Goal: Information Seeking & Learning: Learn about a topic

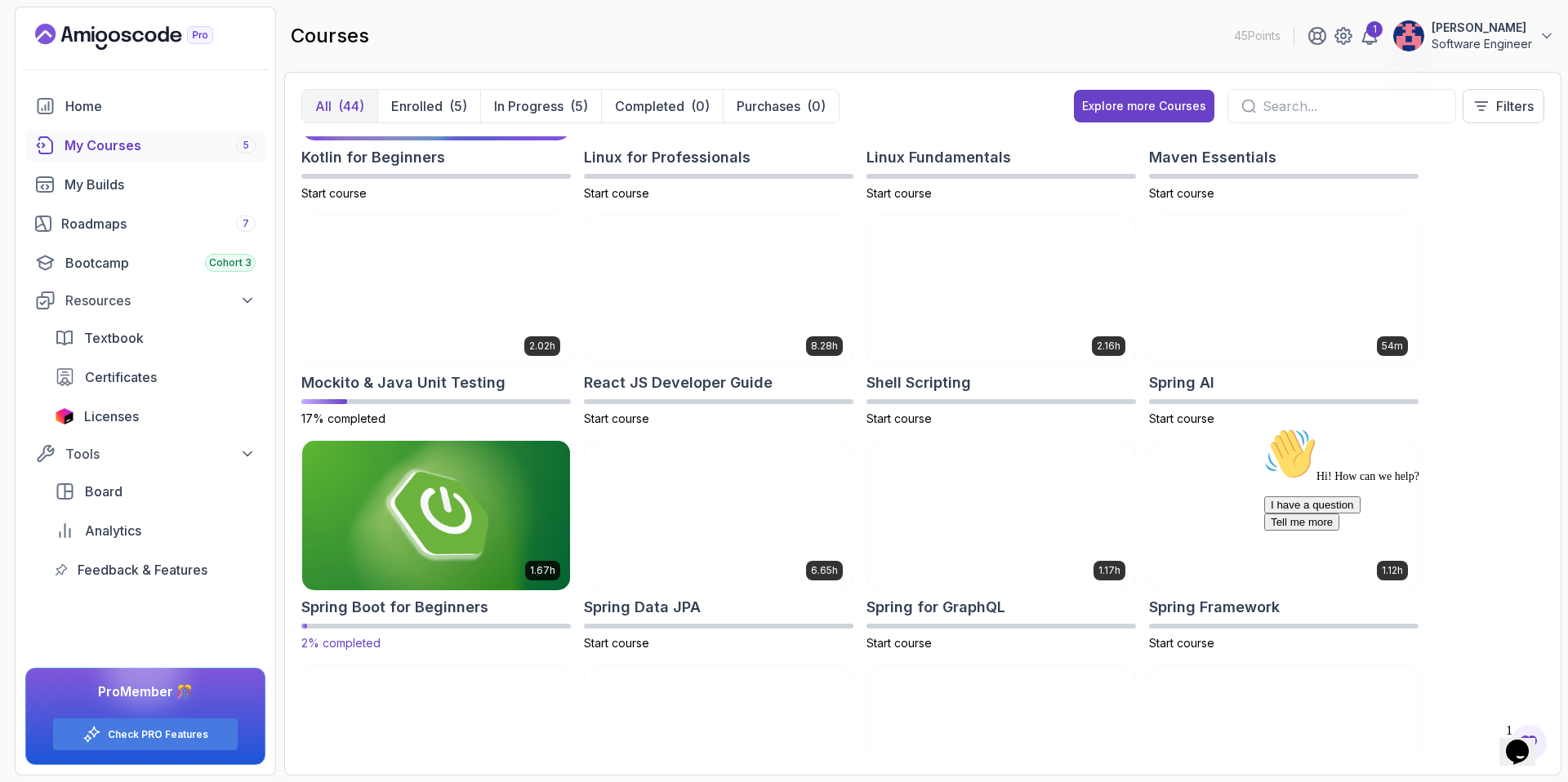
scroll to position [1581, 0]
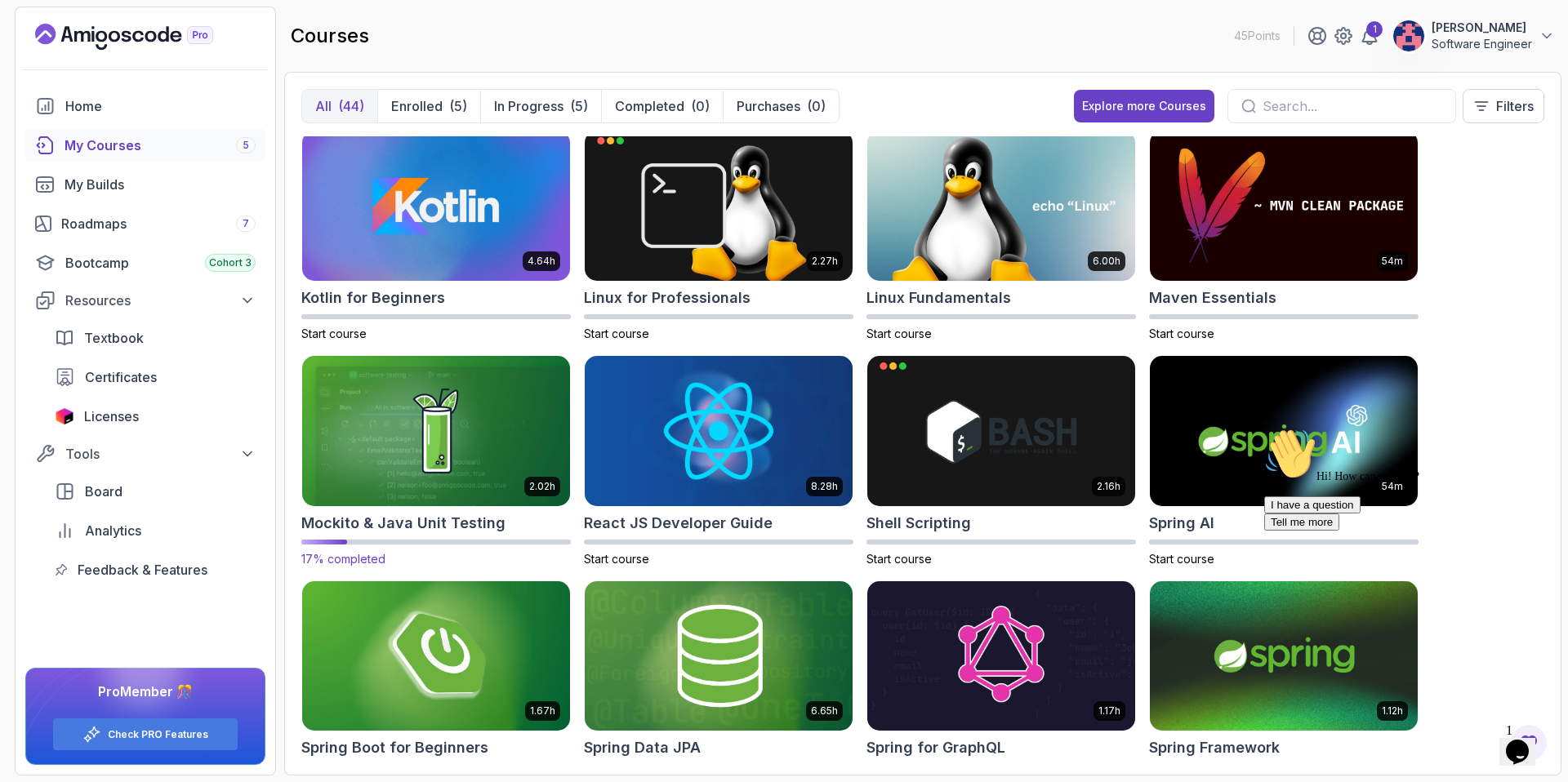
click at [427, 430] on img at bounding box center [435, 430] width 281 height 157
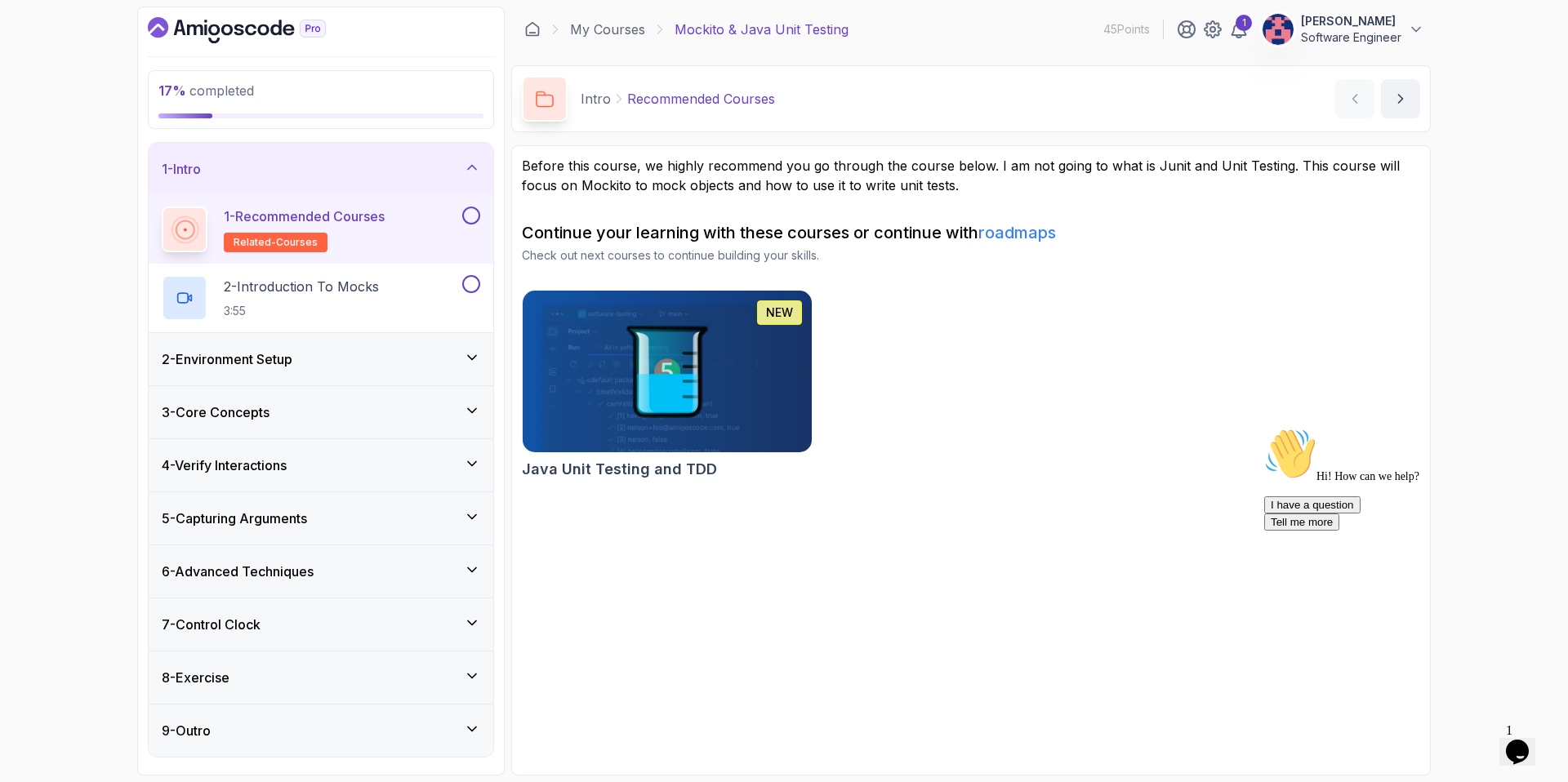
click at [358, 556] on div "6 - Advanced Techniques" at bounding box center [321, 572] width 345 height 52
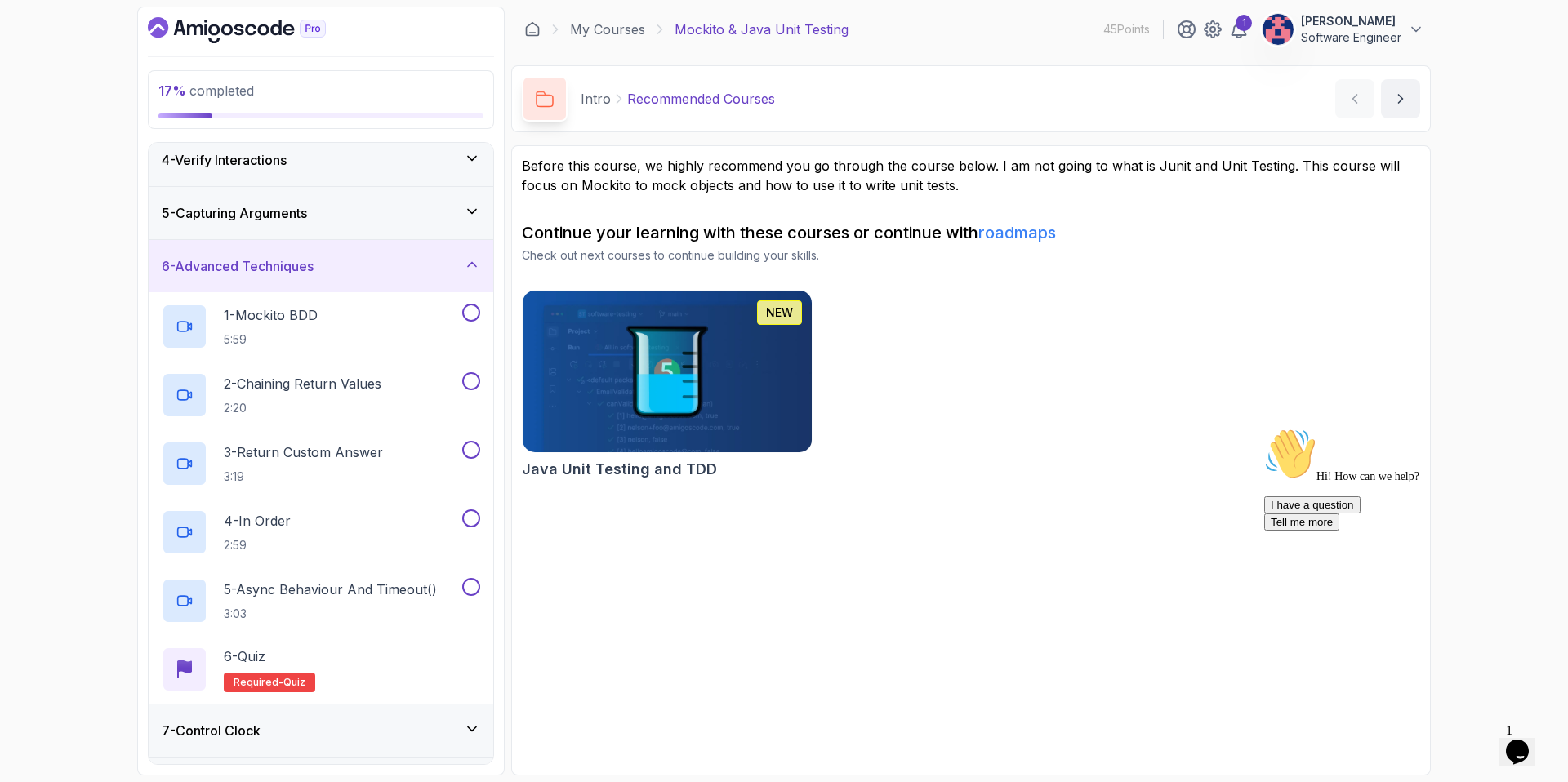
scroll to position [170, 0]
click at [319, 721] on div "7 - Control Clock" at bounding box center [321, 730] width 319 height 19
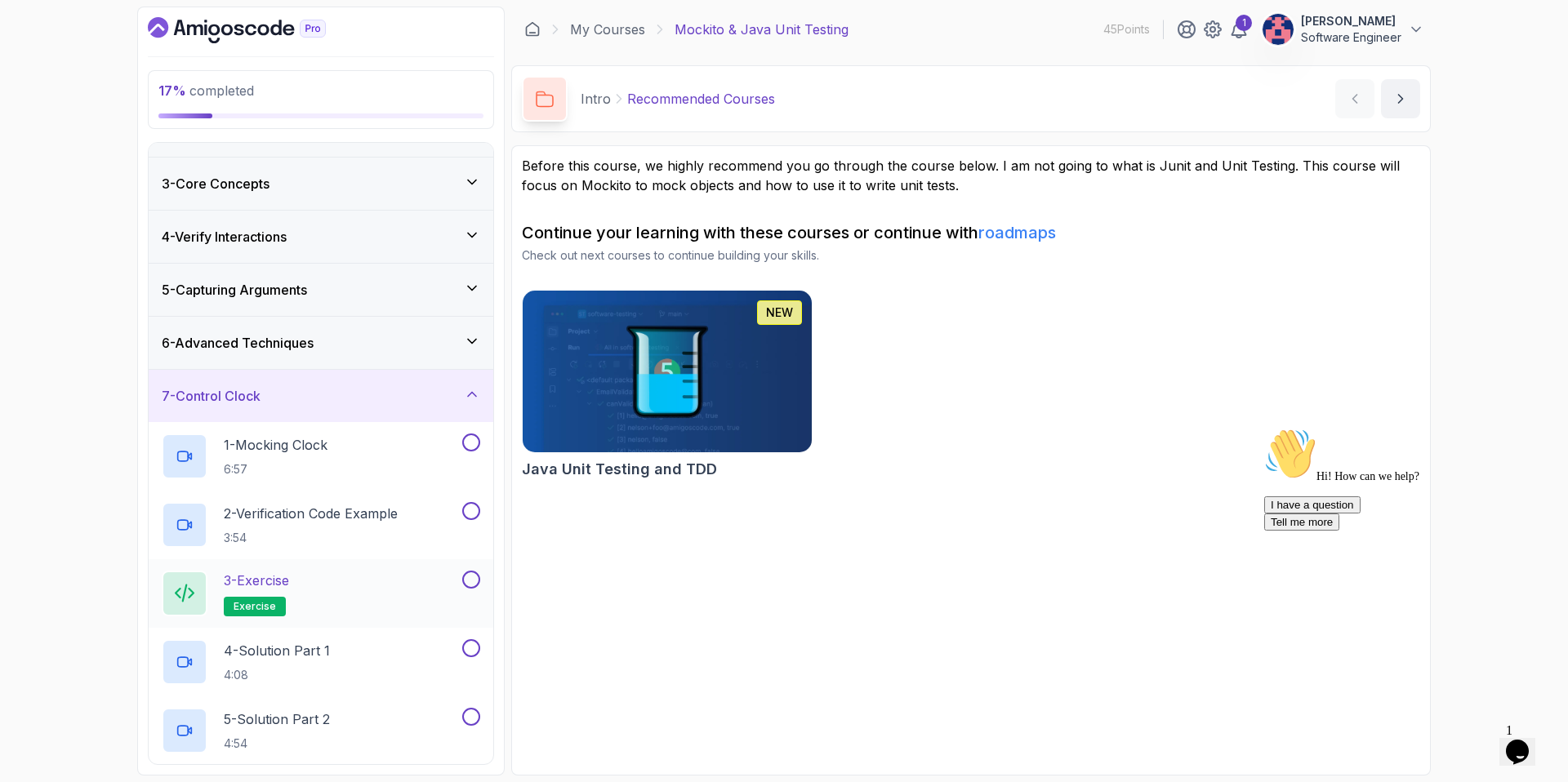
scroll to position [198, 0]
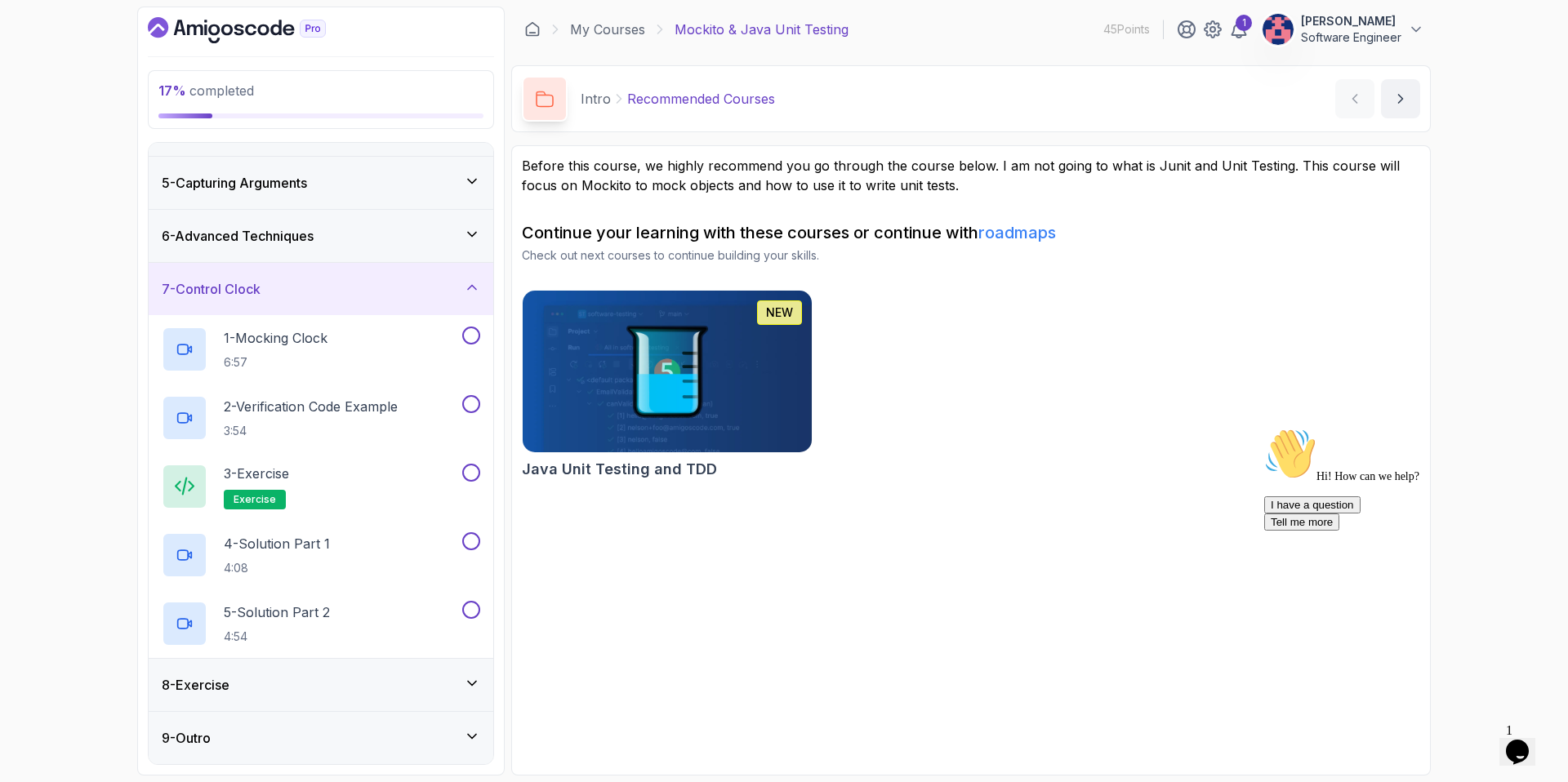
click at [342, 676] on div "8 - Exercise" at bounding box center [321, 685] width 319 height 19
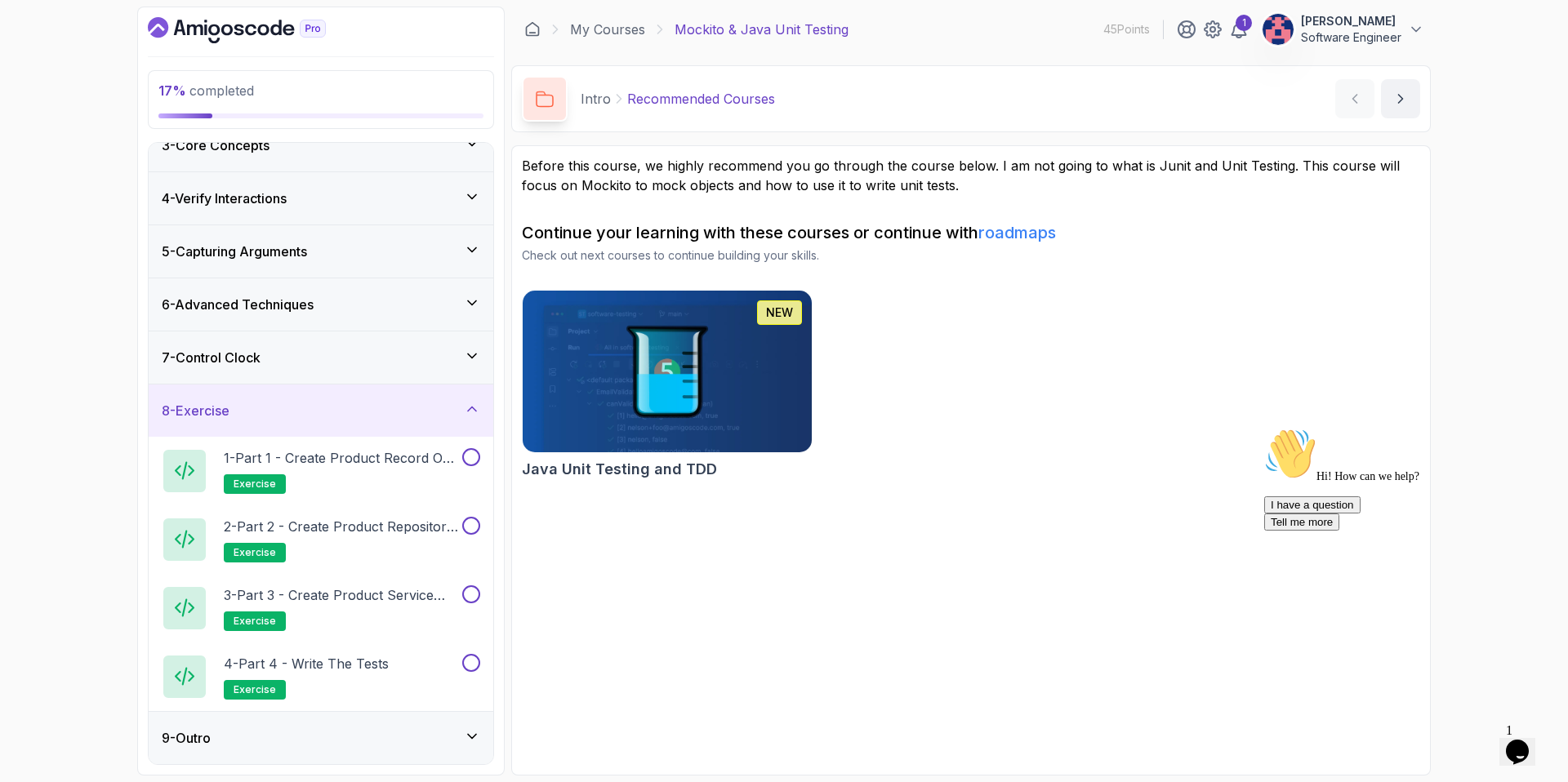
scroll to position [0, 0]
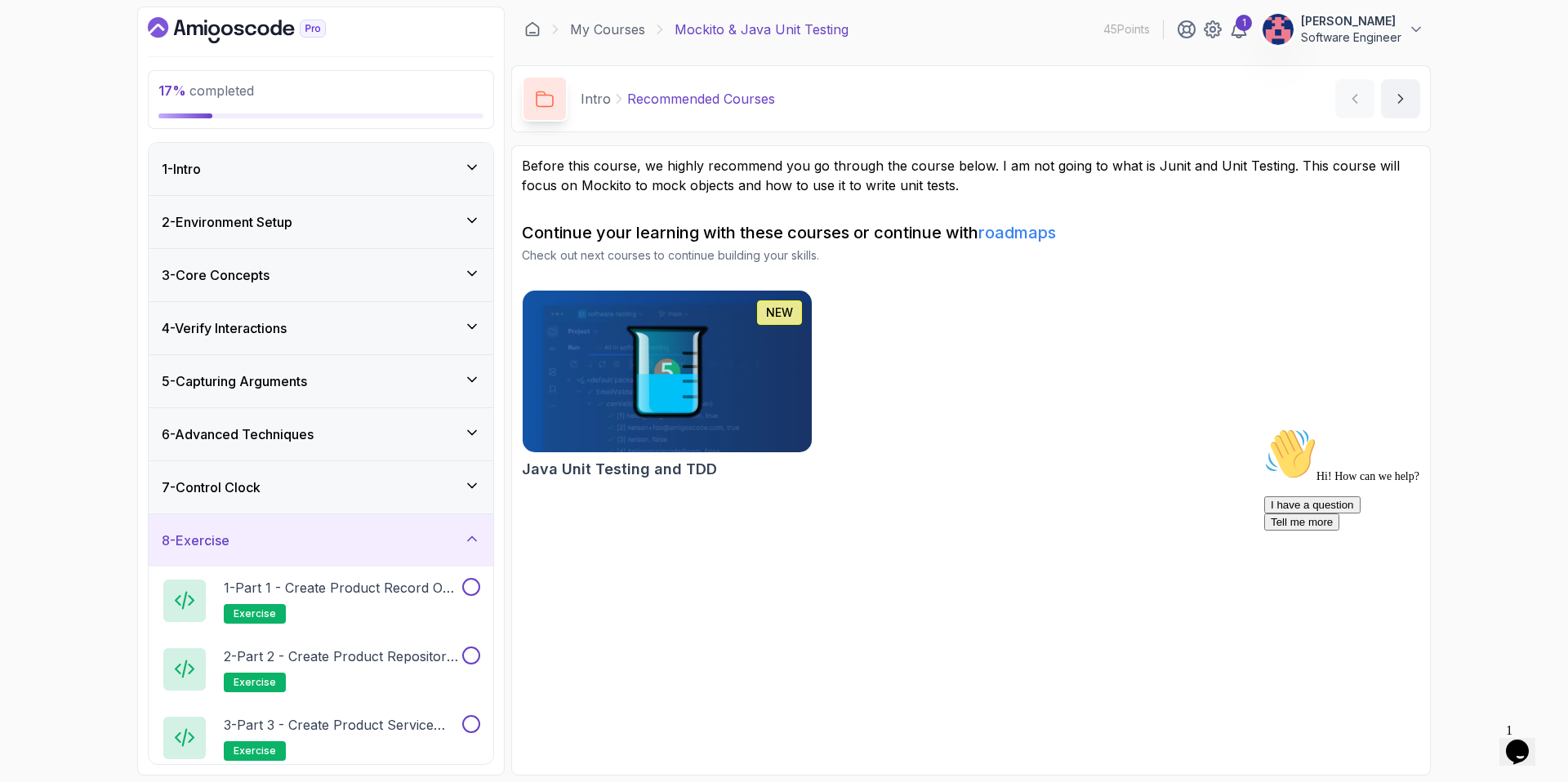
click at [352, 269] on div "3 - Core Concepts" at bounding box center [321, 275] width 319 height 19
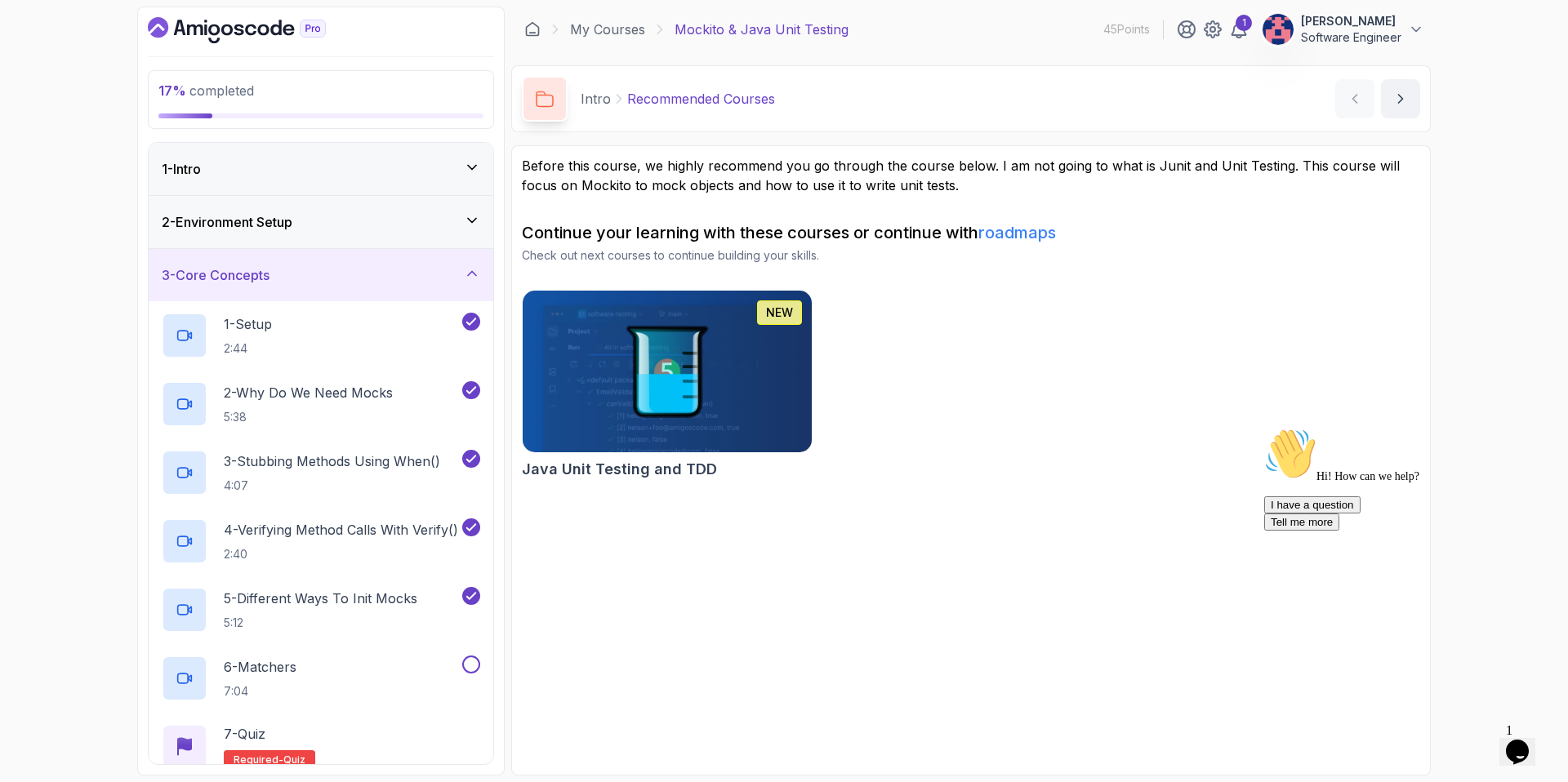
click at [445, 274] on div "3 - Core Concepts" at bounding box center [321, 275] width 319 height 19
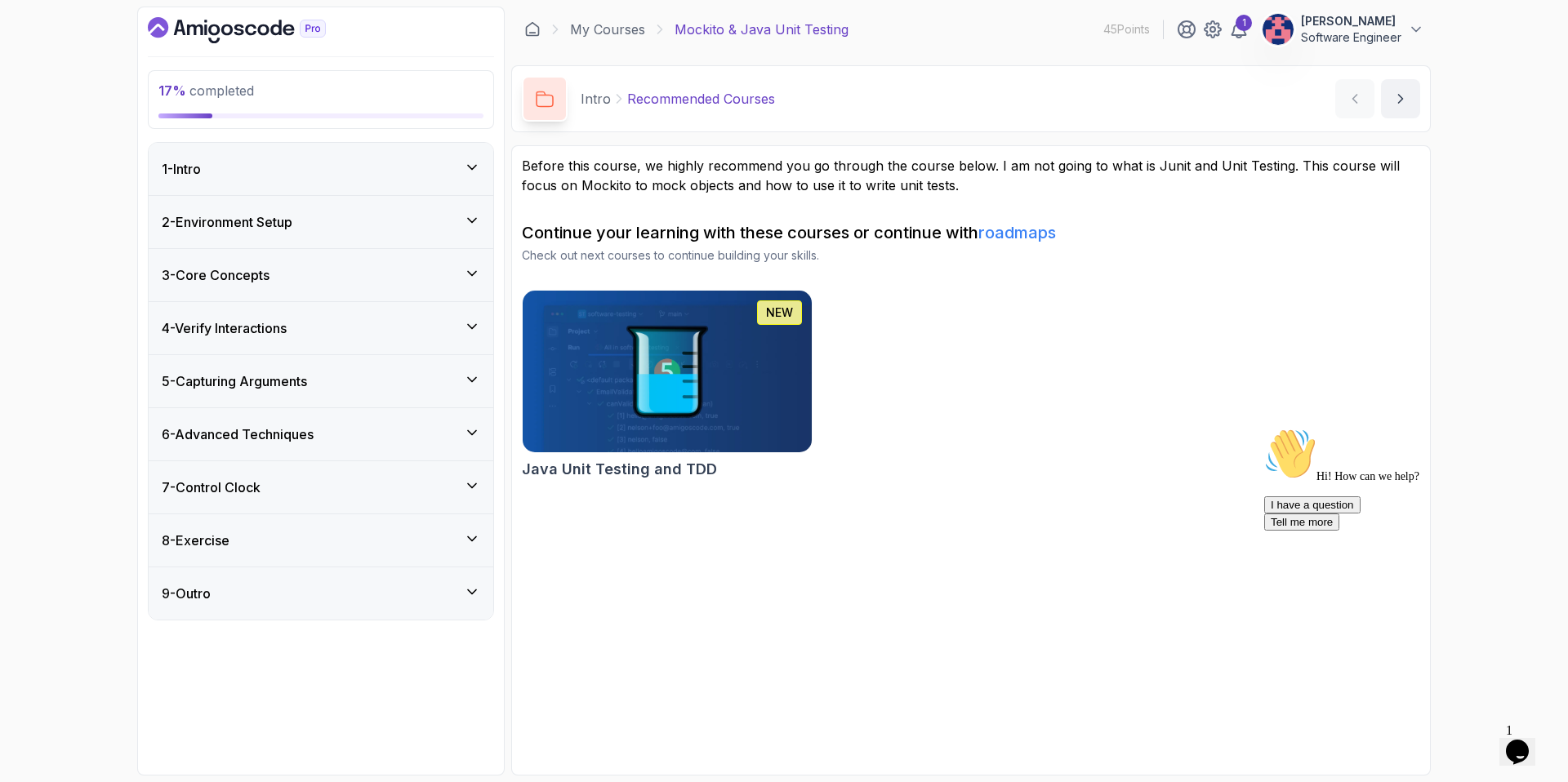
click at [418, 345] on div "4 - Verify Interactions" at bounding box center [321, 328] width 345 height 52
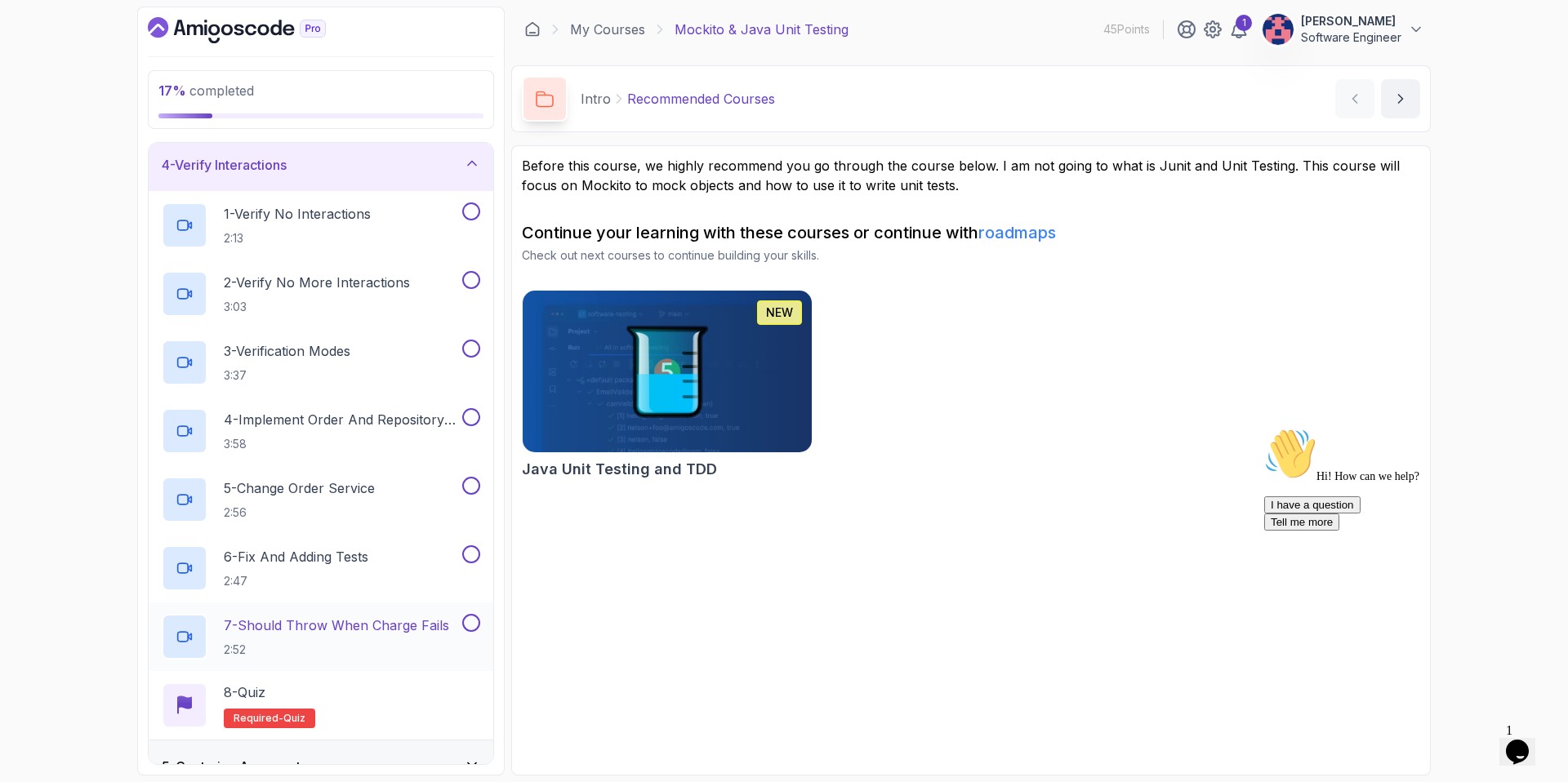
scroll to position [112, 0]
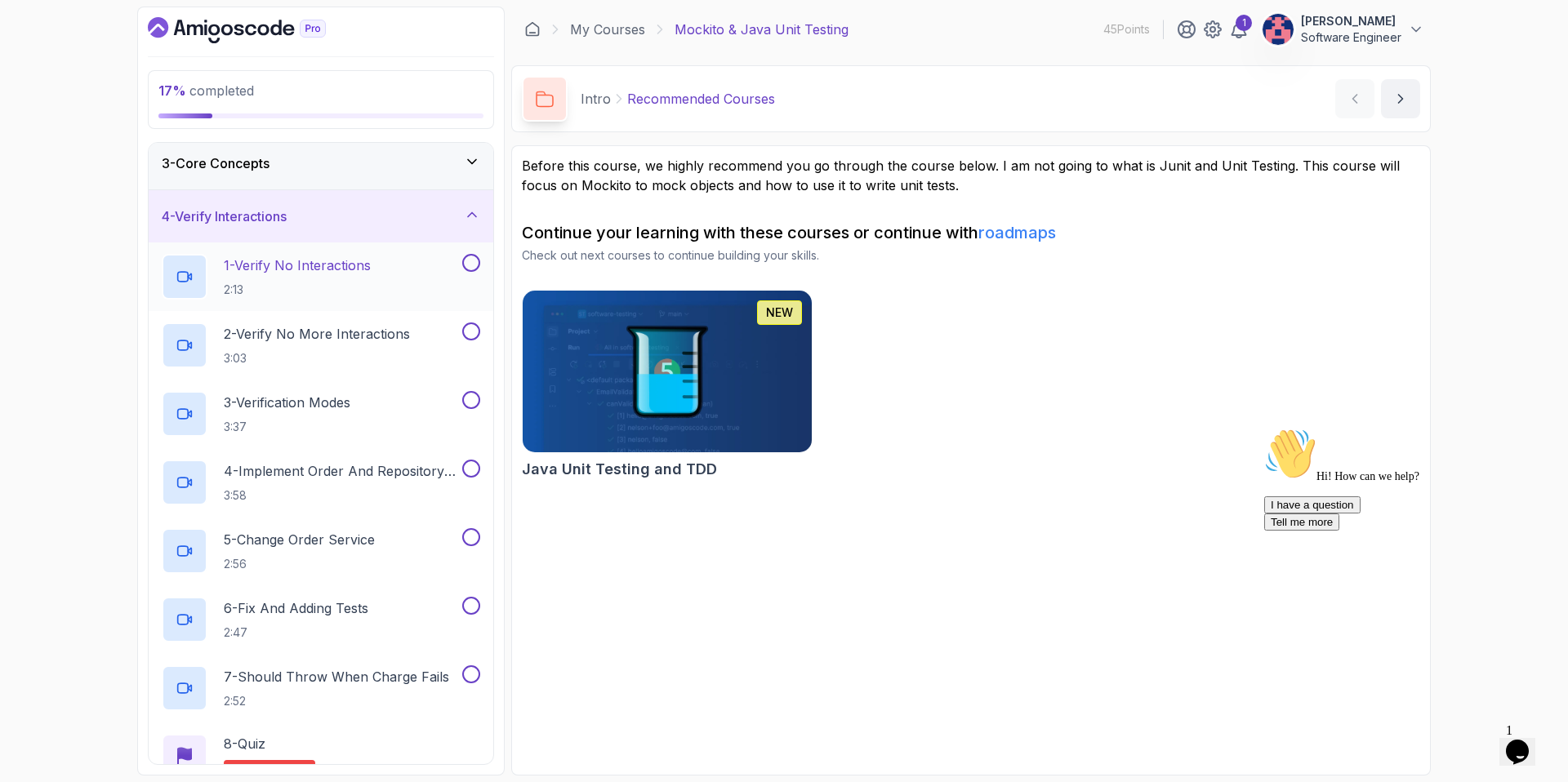
click at [390, 292] on div "1 - Verify No Interactions 2:13" at bounding box center [310, 276] width 297 height 46
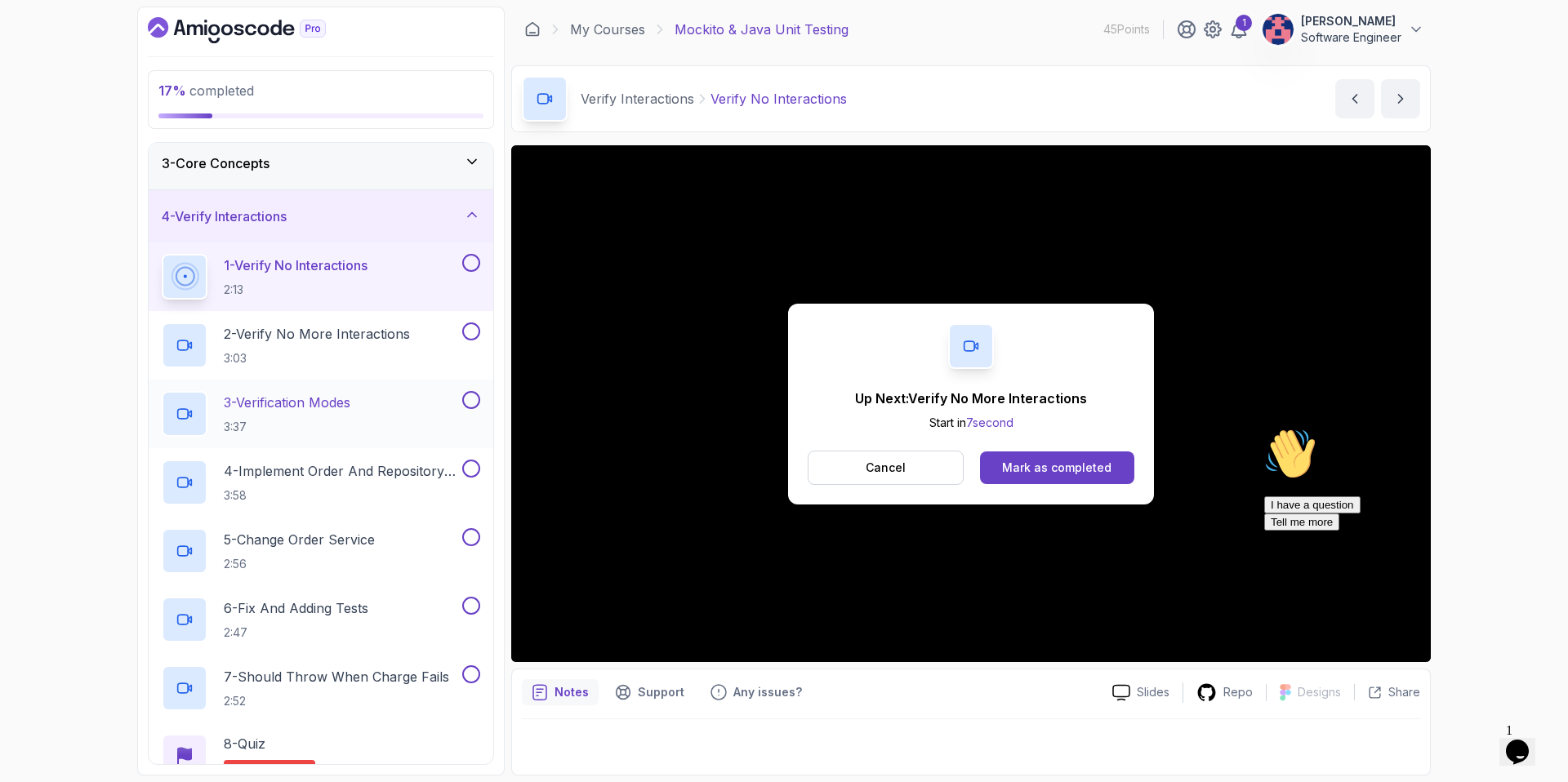
click at [369, 425] on div "3 - Verification Modes 3:37" at bounding box center [310, 414] width 297 height 46
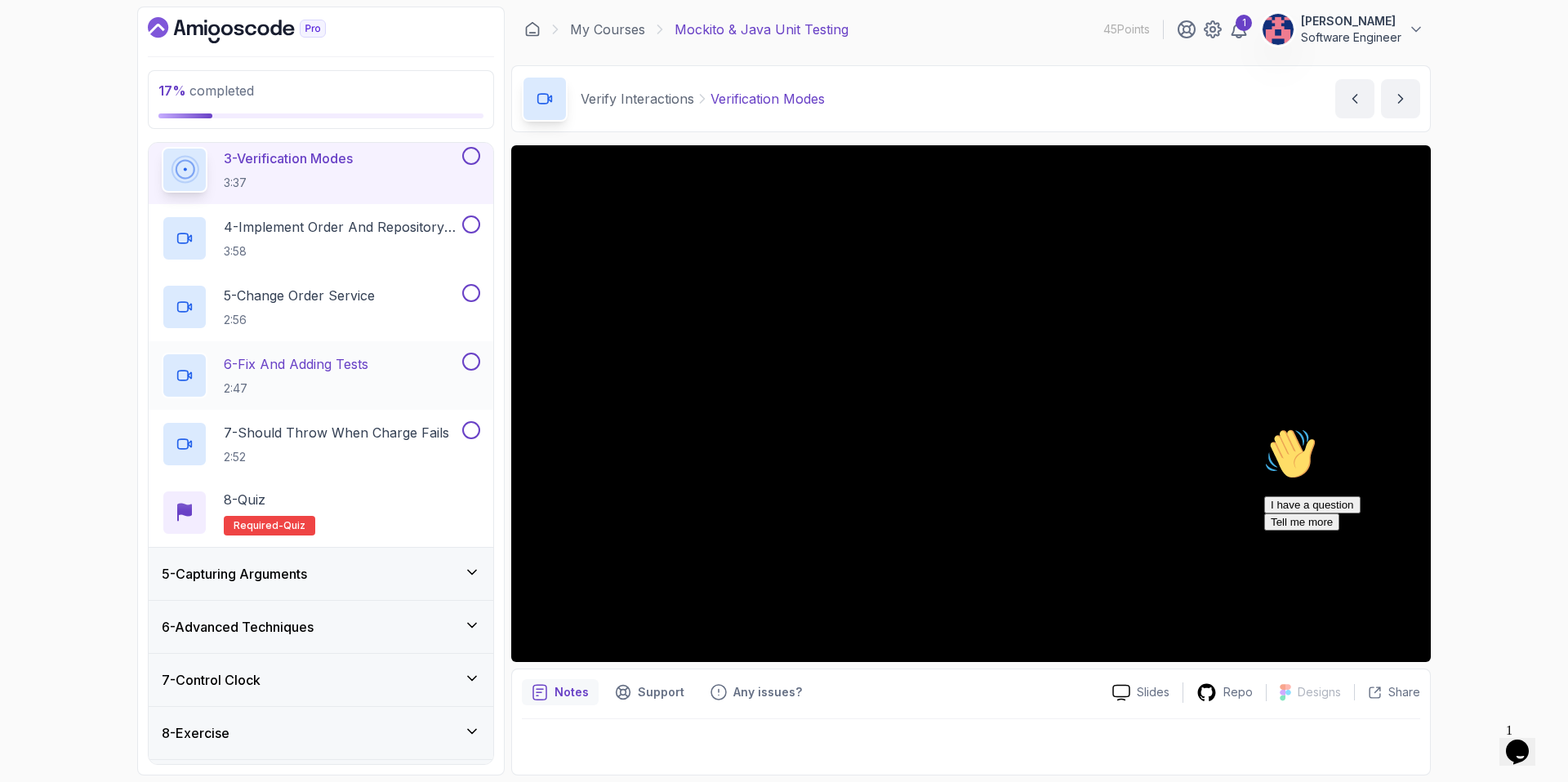
scroll to position [403, 0]
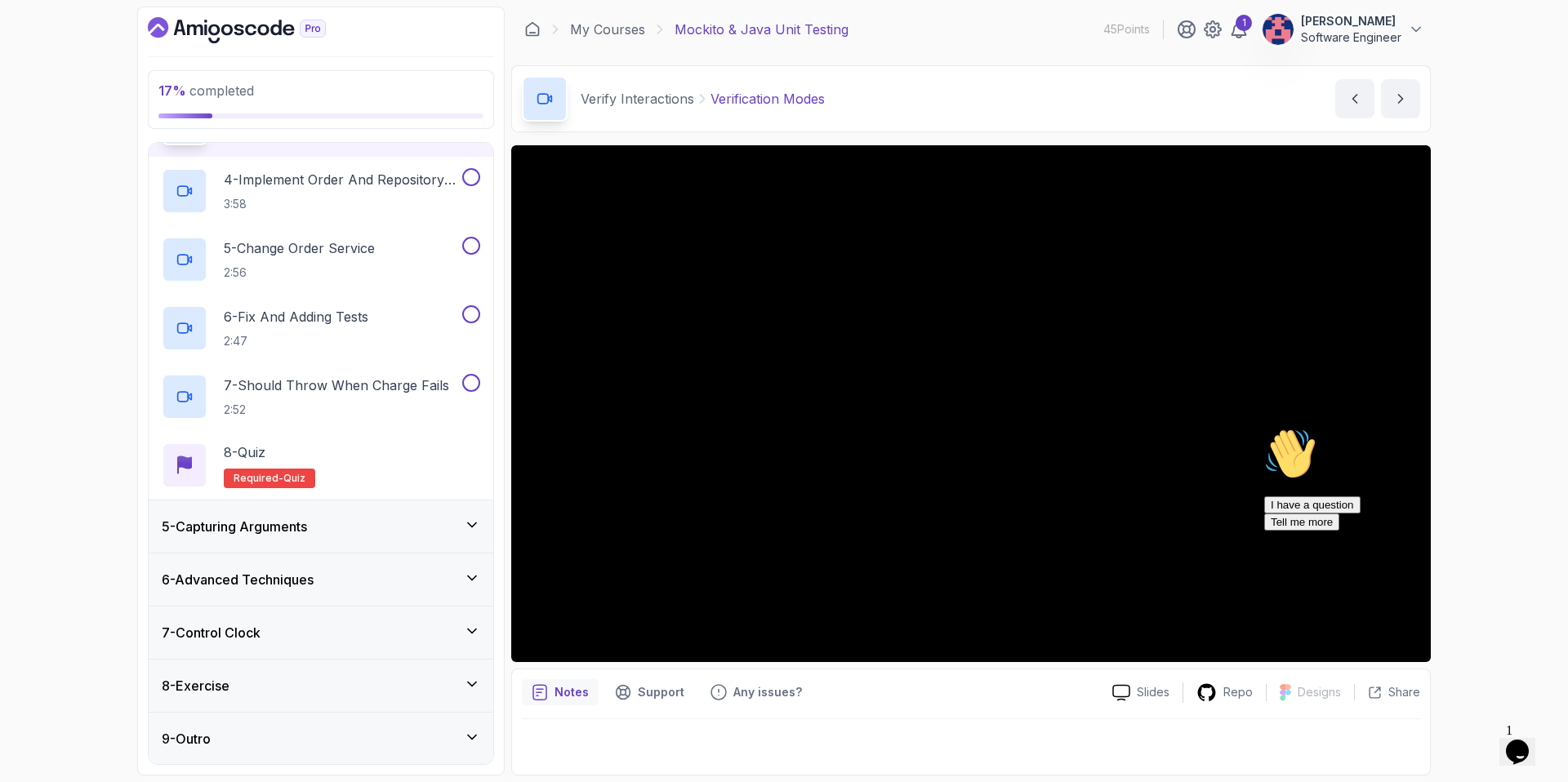
click at [348, 532] on div "5 - Capturing Arguments" at bounding box center [321, 527] width 319 height 19
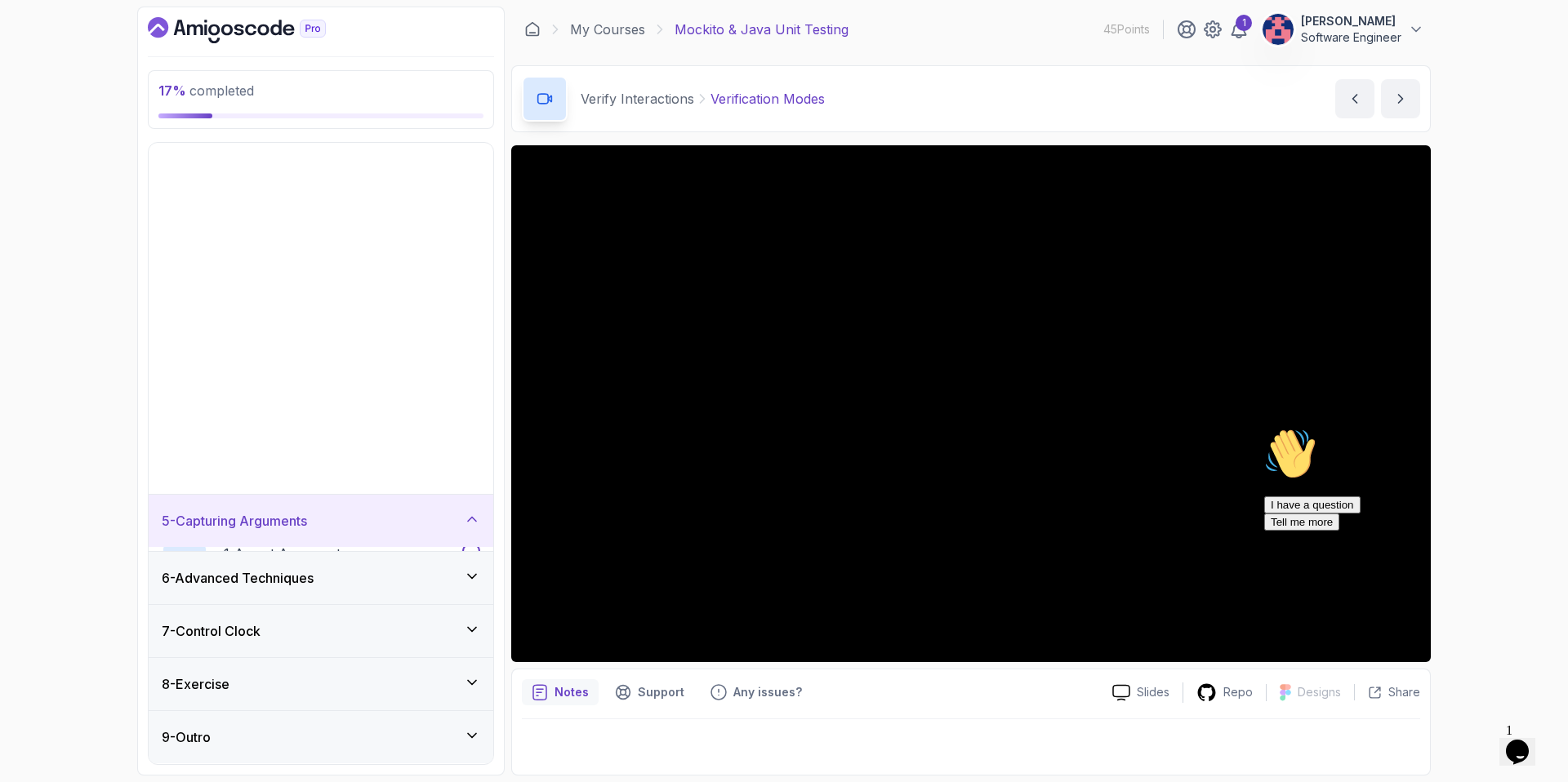
scroll to position [0, 0]
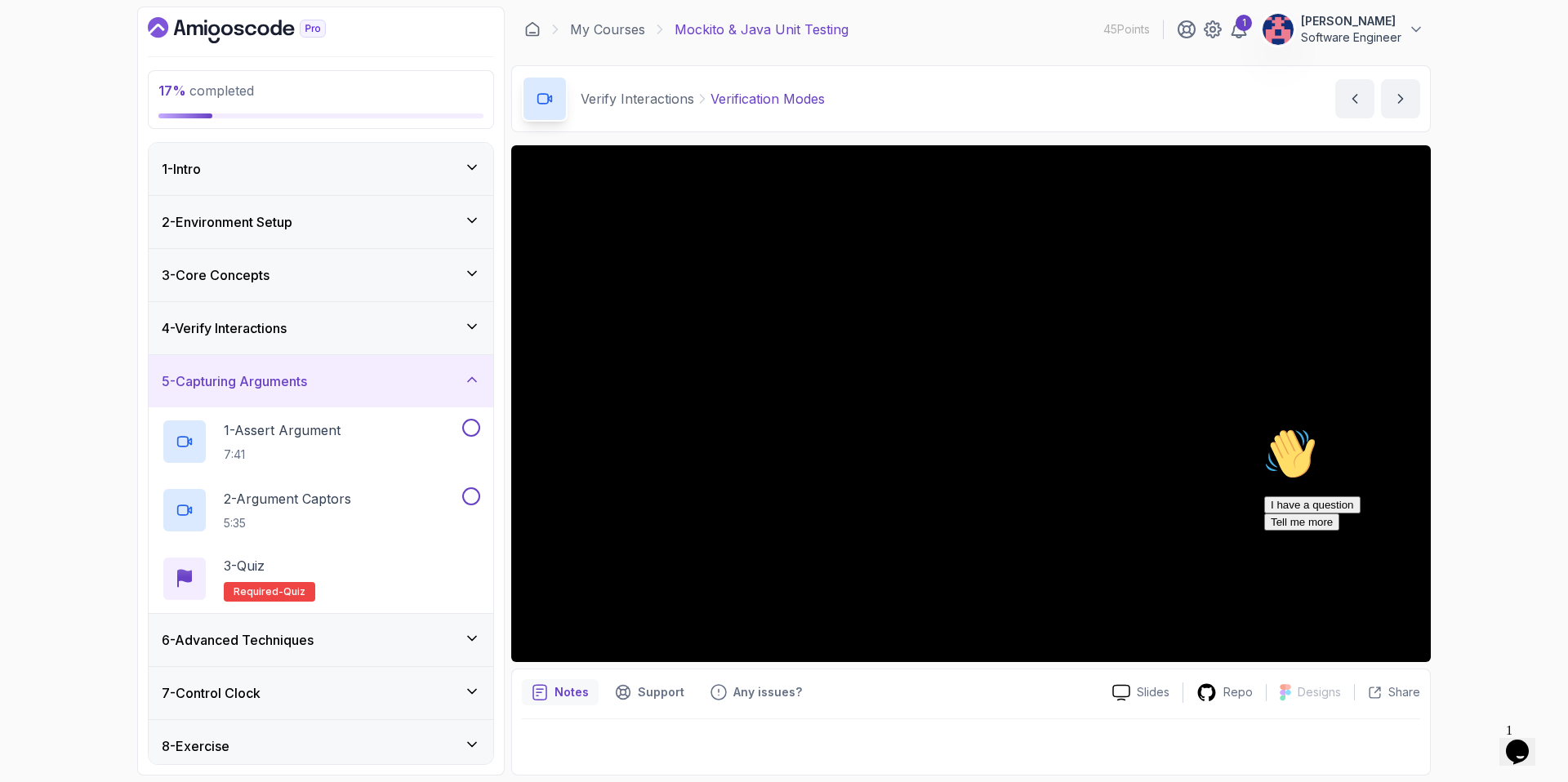
click at [383, 650] on div "6 - Advanced Techniques" at bounding box center [321, 640] width 345 height 52
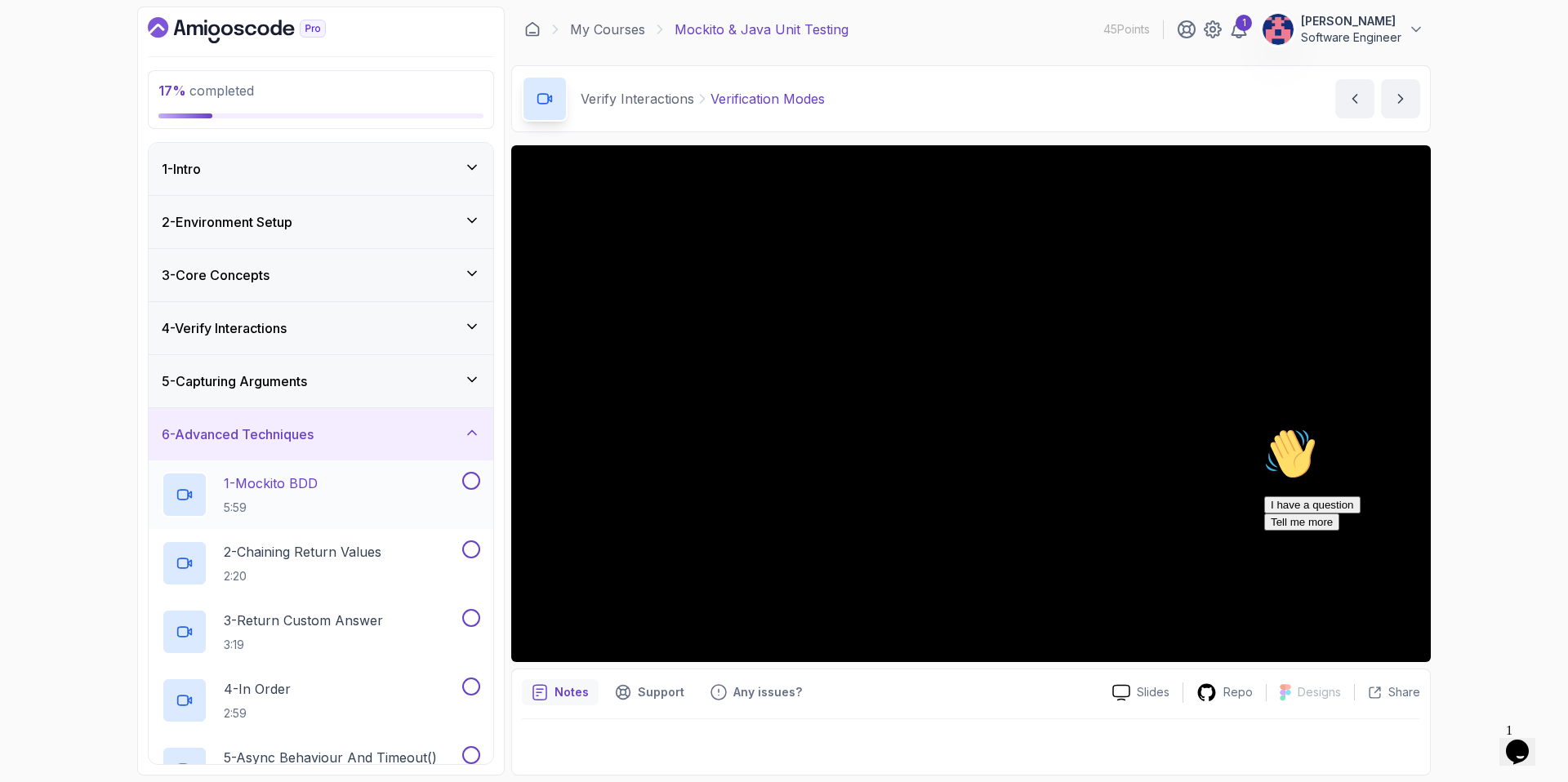
click at [366, 485] on div "1 - Mockito BDD 5:59" at bounding box center [310, 494] width 297 height 46
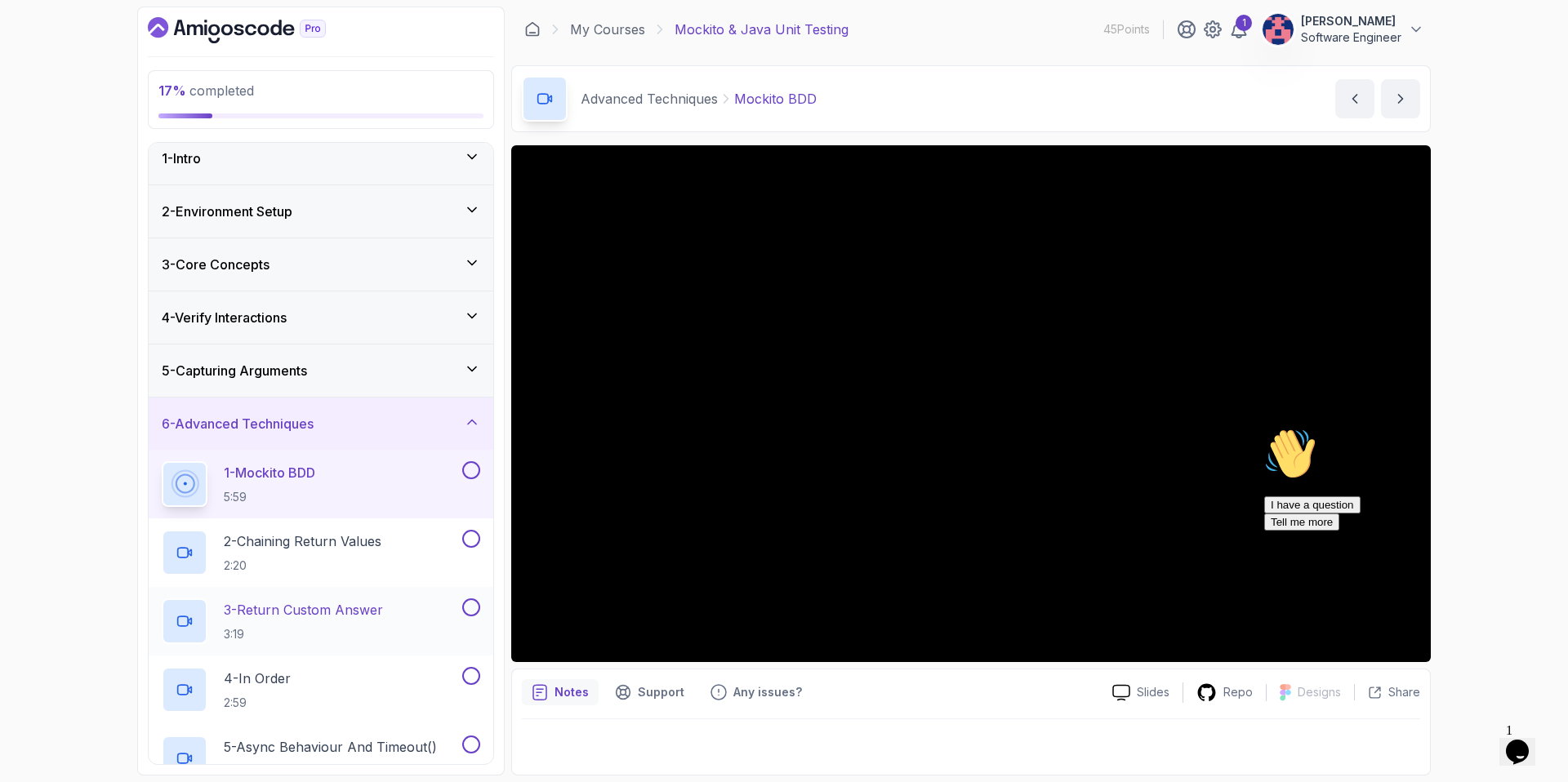
scroll to position [12, 0]
click at [1332, 501] on div "Hi! How can we help? I have a question Tell me more" at bounding box center [1411, 479] width 294 height 103
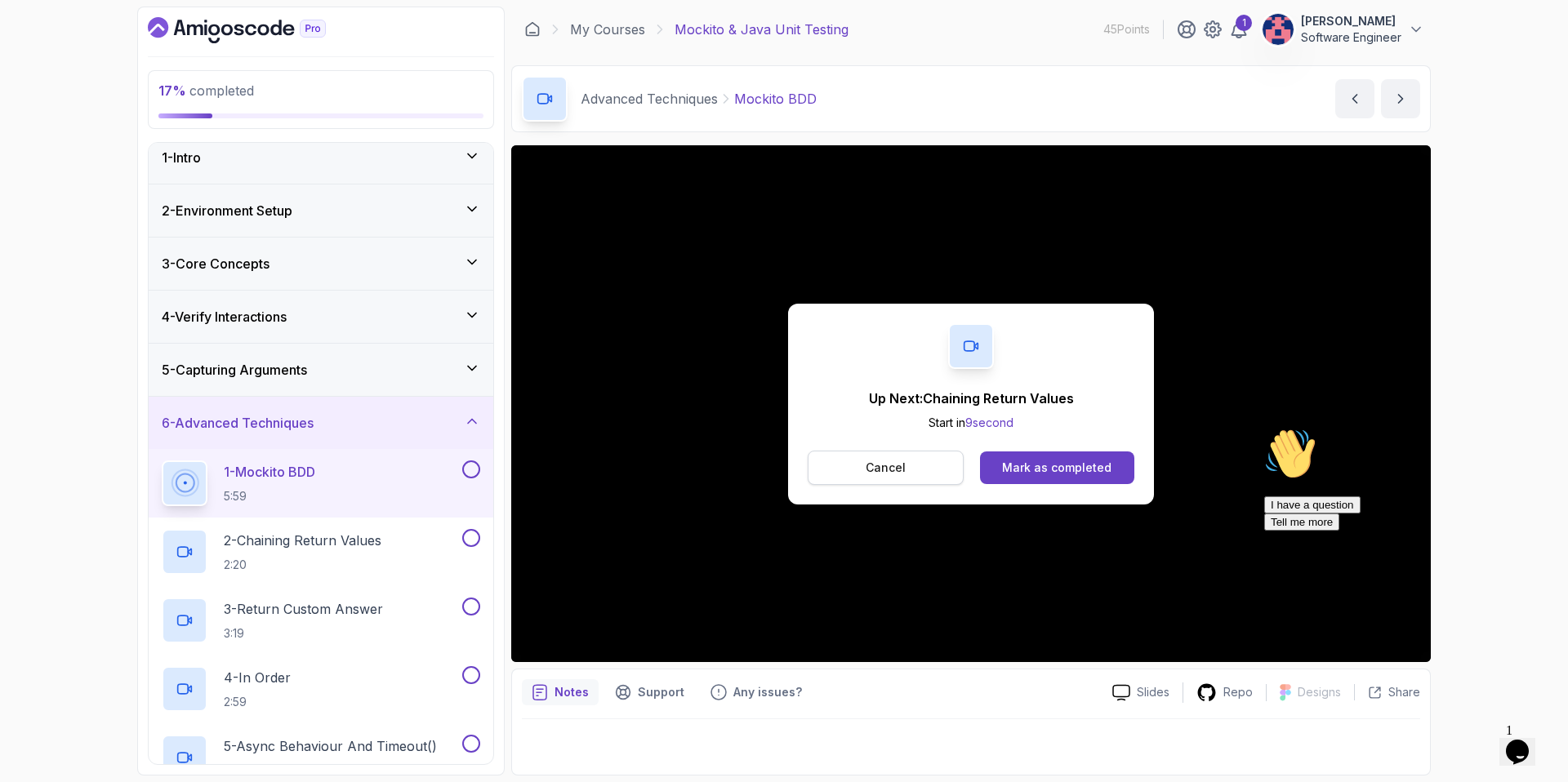
click at [887, 483] on button "Cancel" at bounding box center [885, 467] width 156 height 34
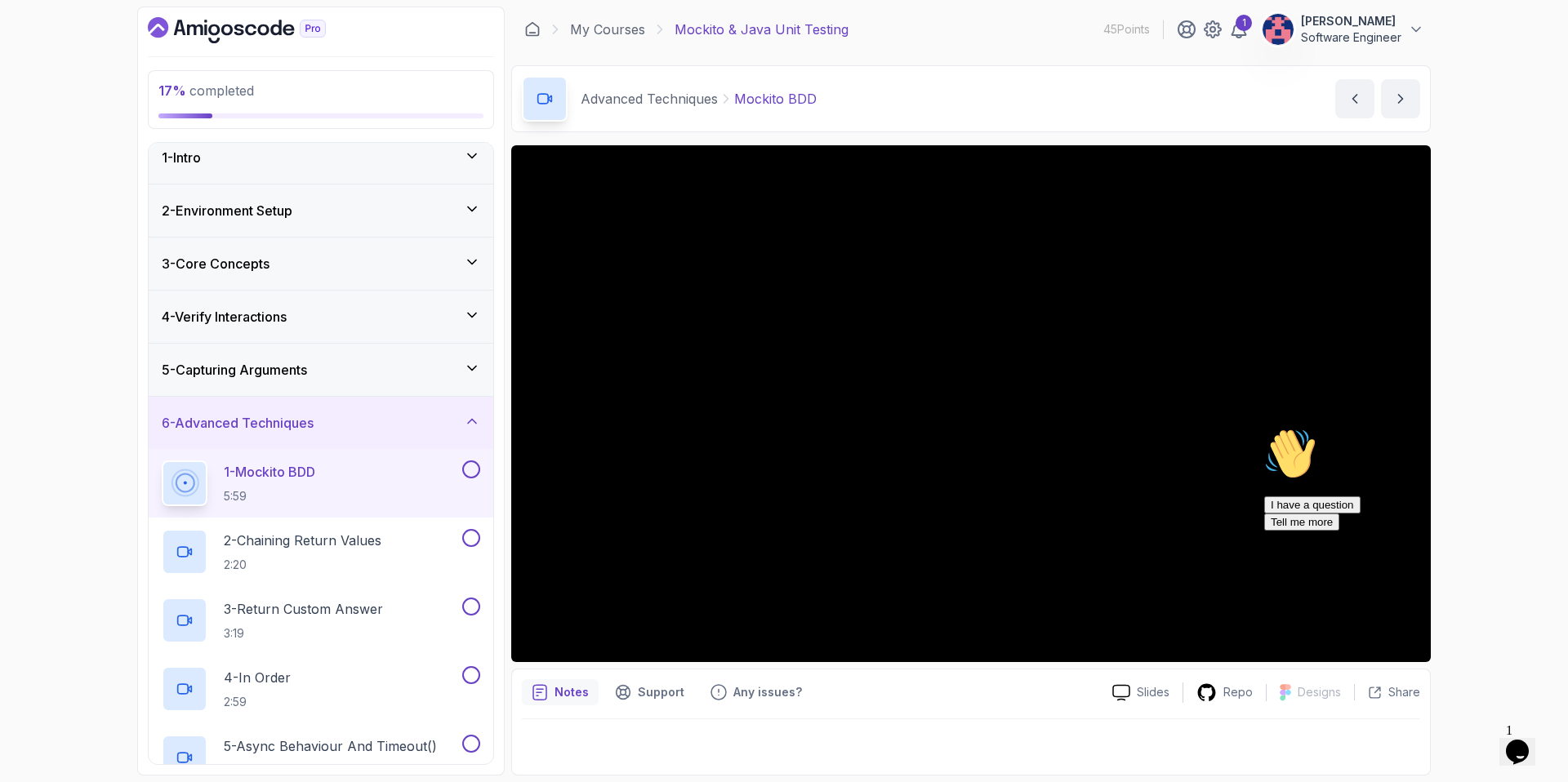
click at [241, 36] on icon "Dashboard" at bounding box center [236, 30] width 178 height 26
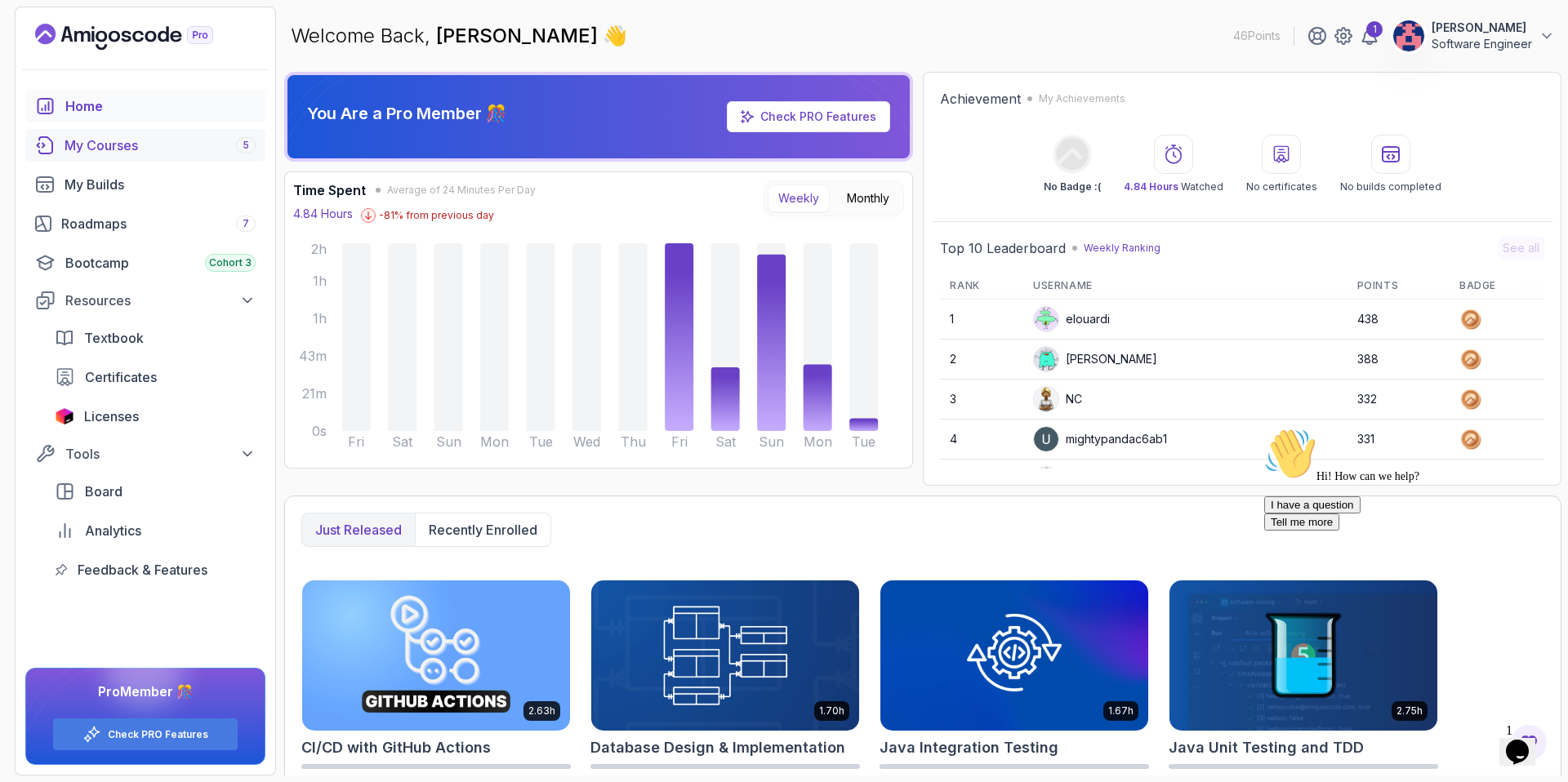
click at [152, 148] on div "My Courses 5" at bounding box center [159, 146] width 191 height 19
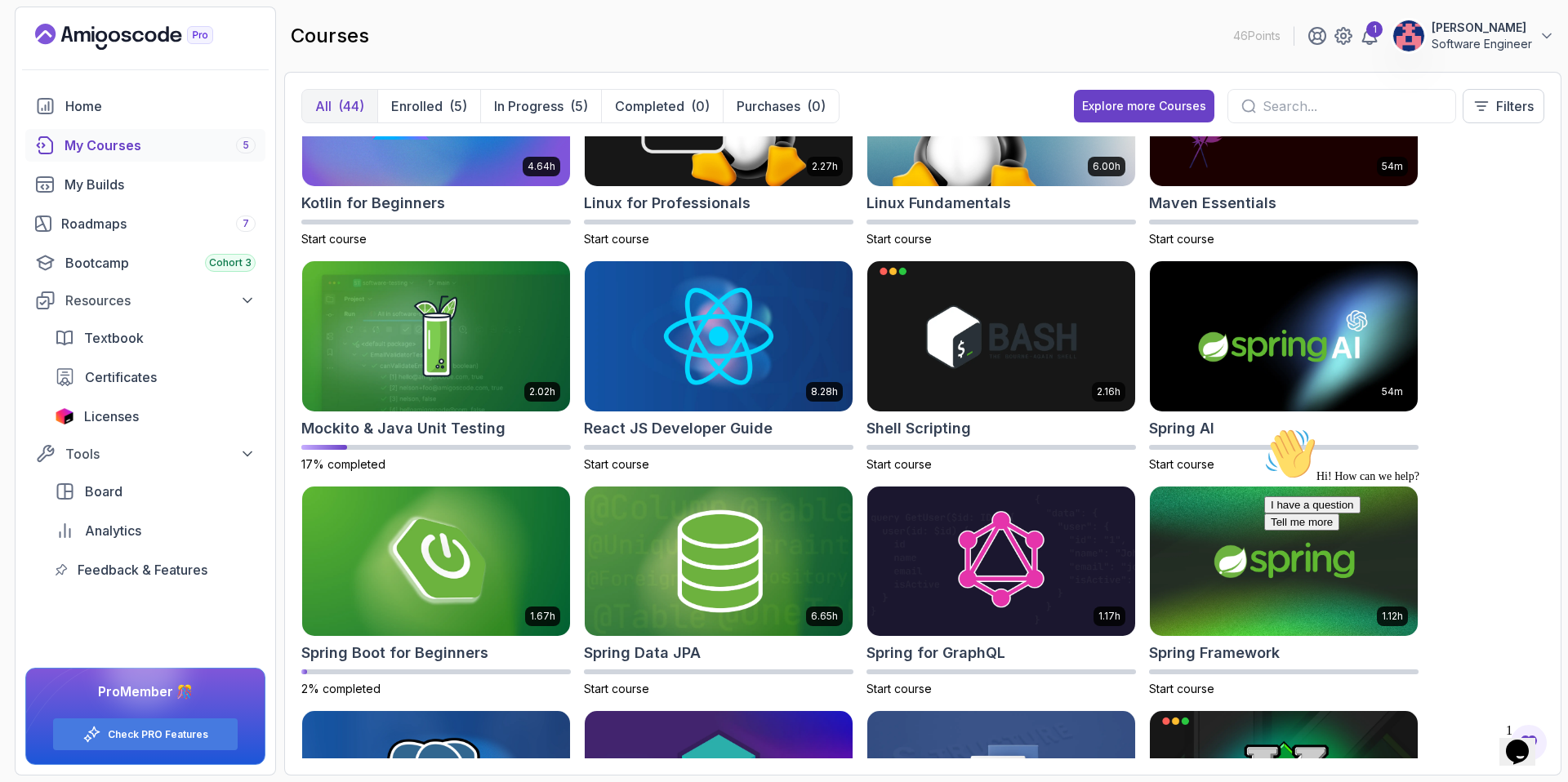
scroll to position [1648, 0]
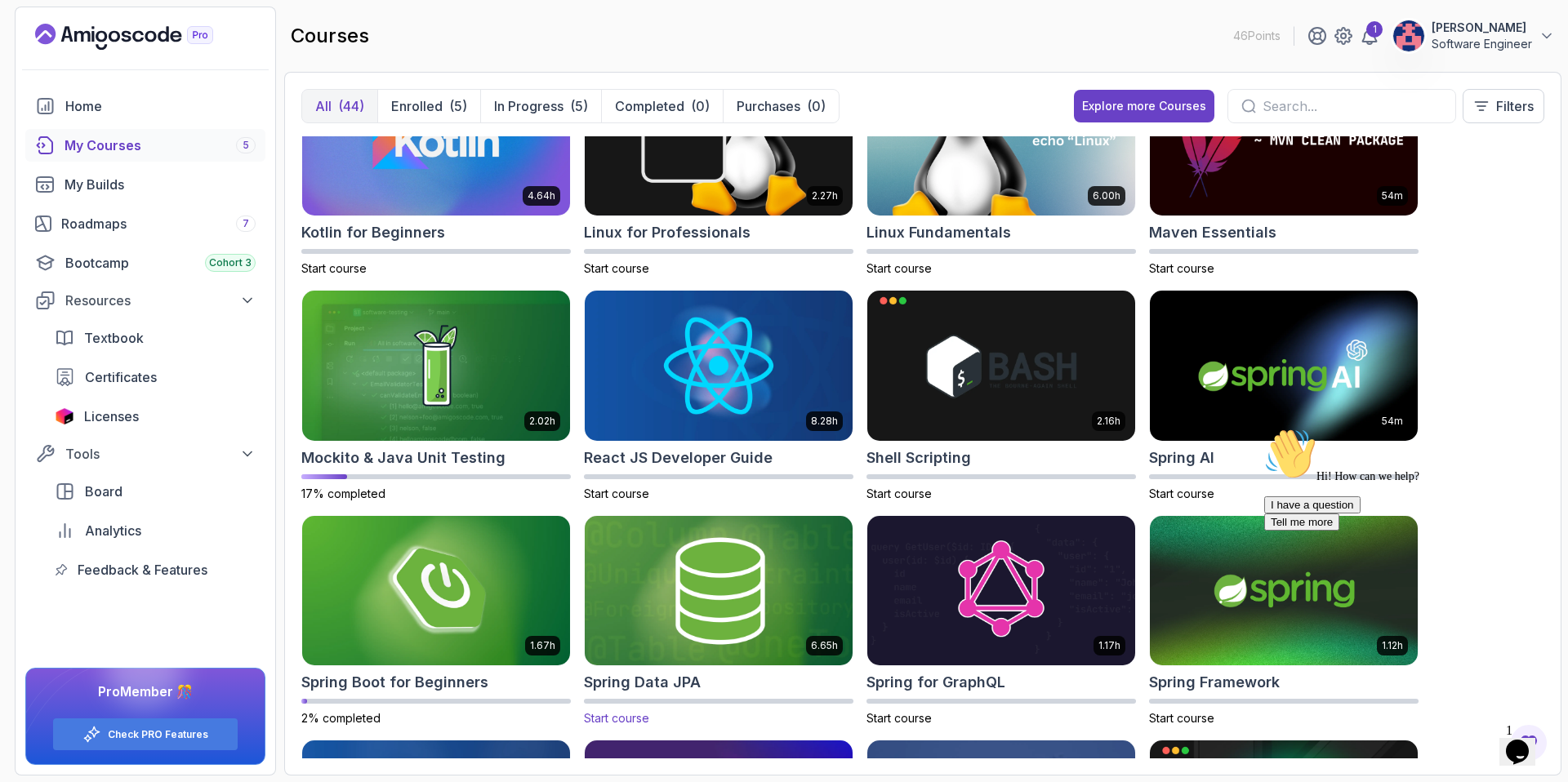
click at [659, 593] on img at bounding box center [718, 591] width 281 height 157
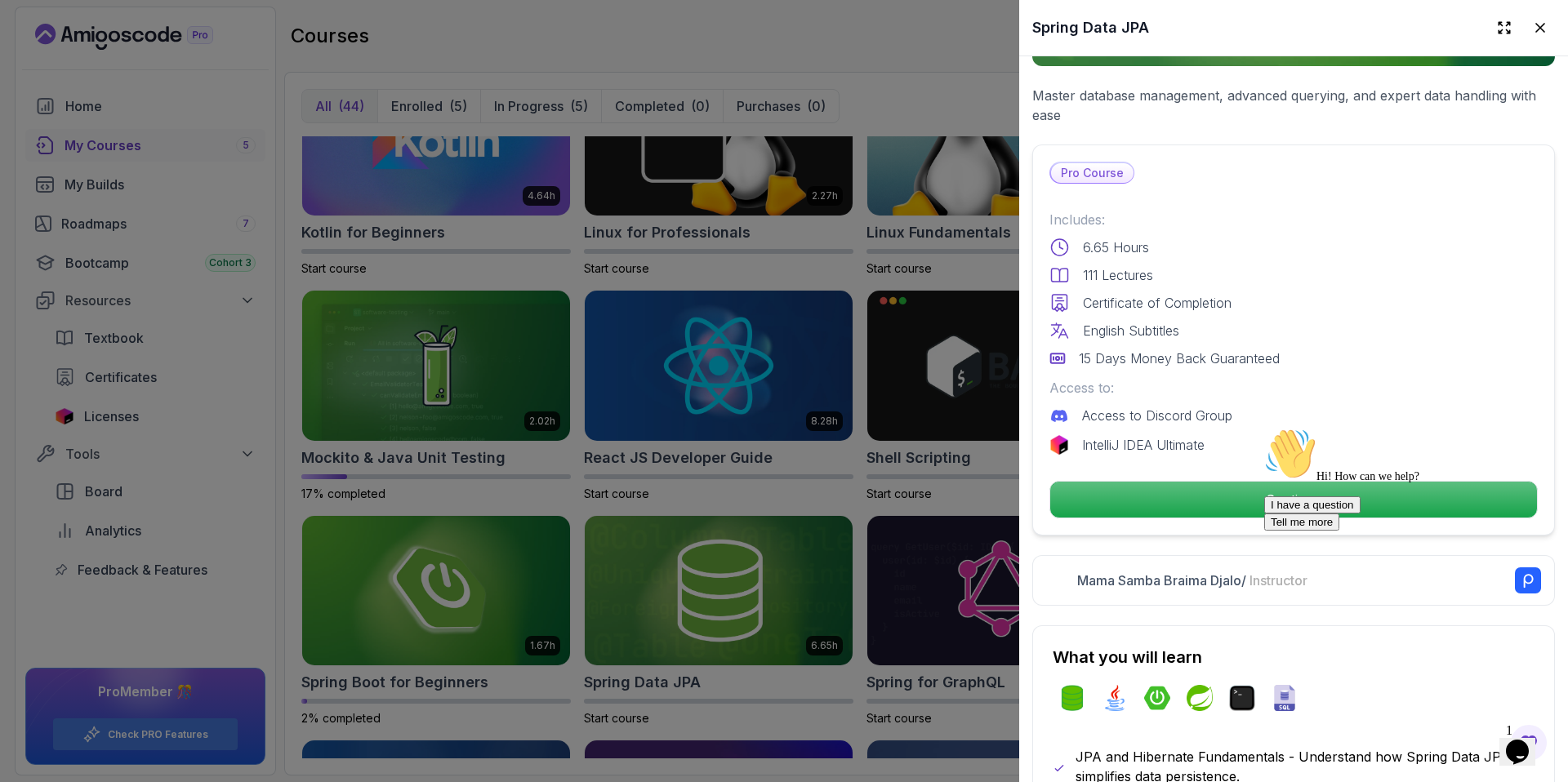
scroll to position [267, 0]
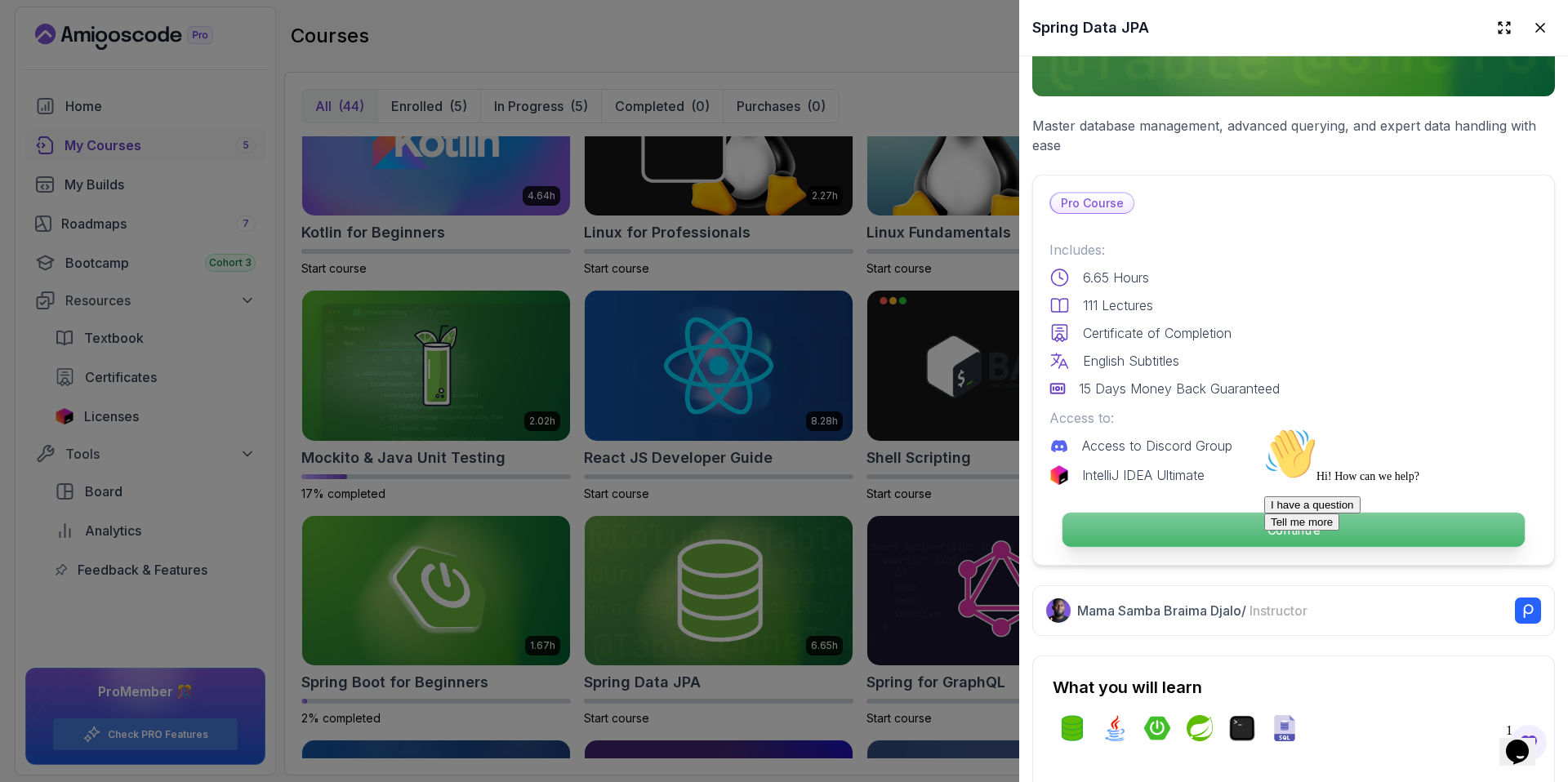
click at [1190, 520] on p "Continue" at bounding box center [1294, 529] width 462 height 34
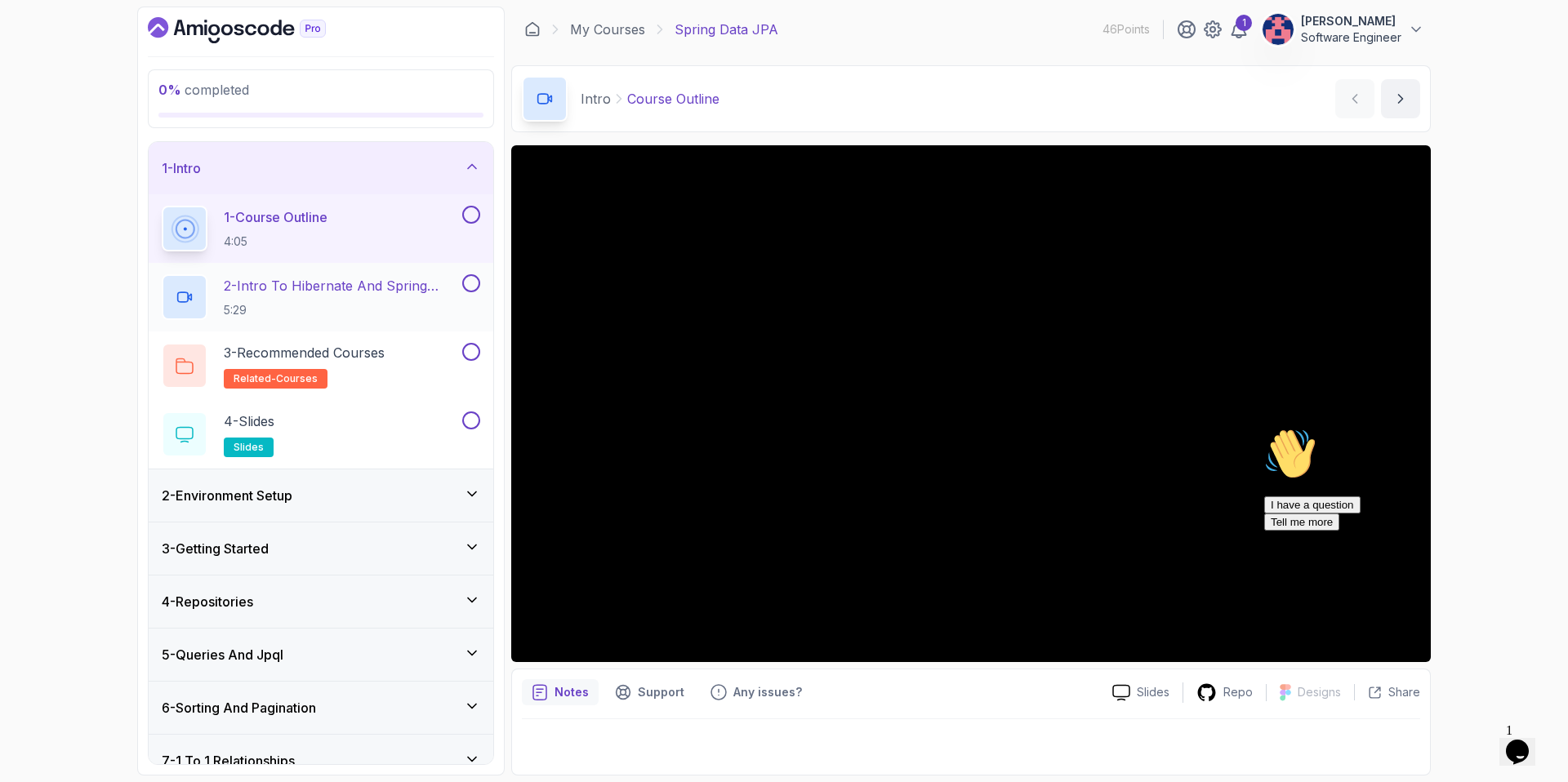
click at [331, 316] on p "5:29" at bounding box center [341, 310] width 235 height 17
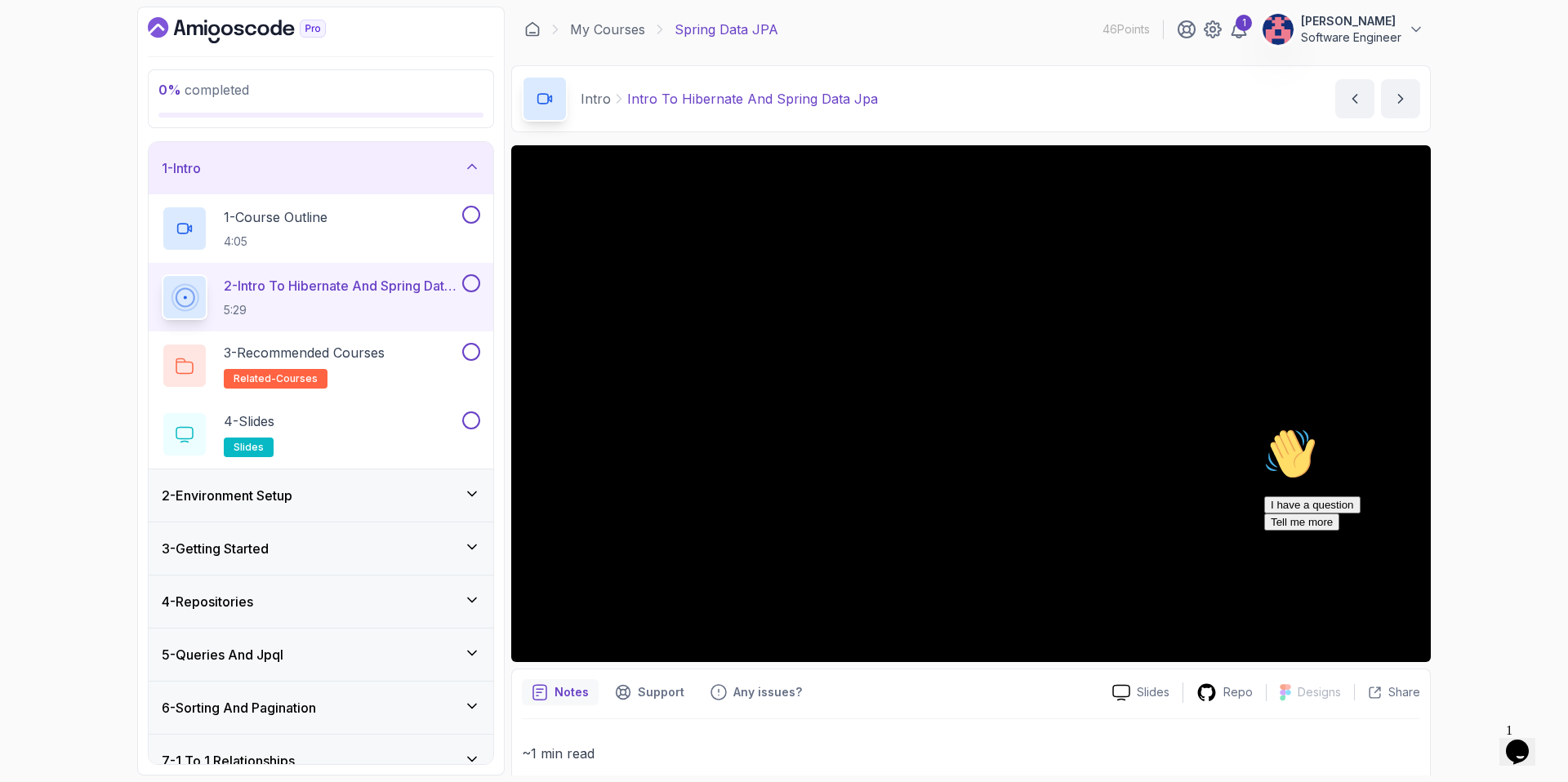
click at [976, 91] on div "Intro Intro To Hibernate And Spring Data Jpa Intro To Hibernate And Spring Data…" at bounding box center [971, 98] width 920 height 67
click at [945, 110] on div "Intro Intro To Hibernate And Spring Data Jpa Intro To Hibernate And Spring Data…" at bounding box center [971, 98] width 920 height 67
click at [1276, 530] on div "I have a question Tell me more" at bounding box center [1411, 513] width 294 height 34
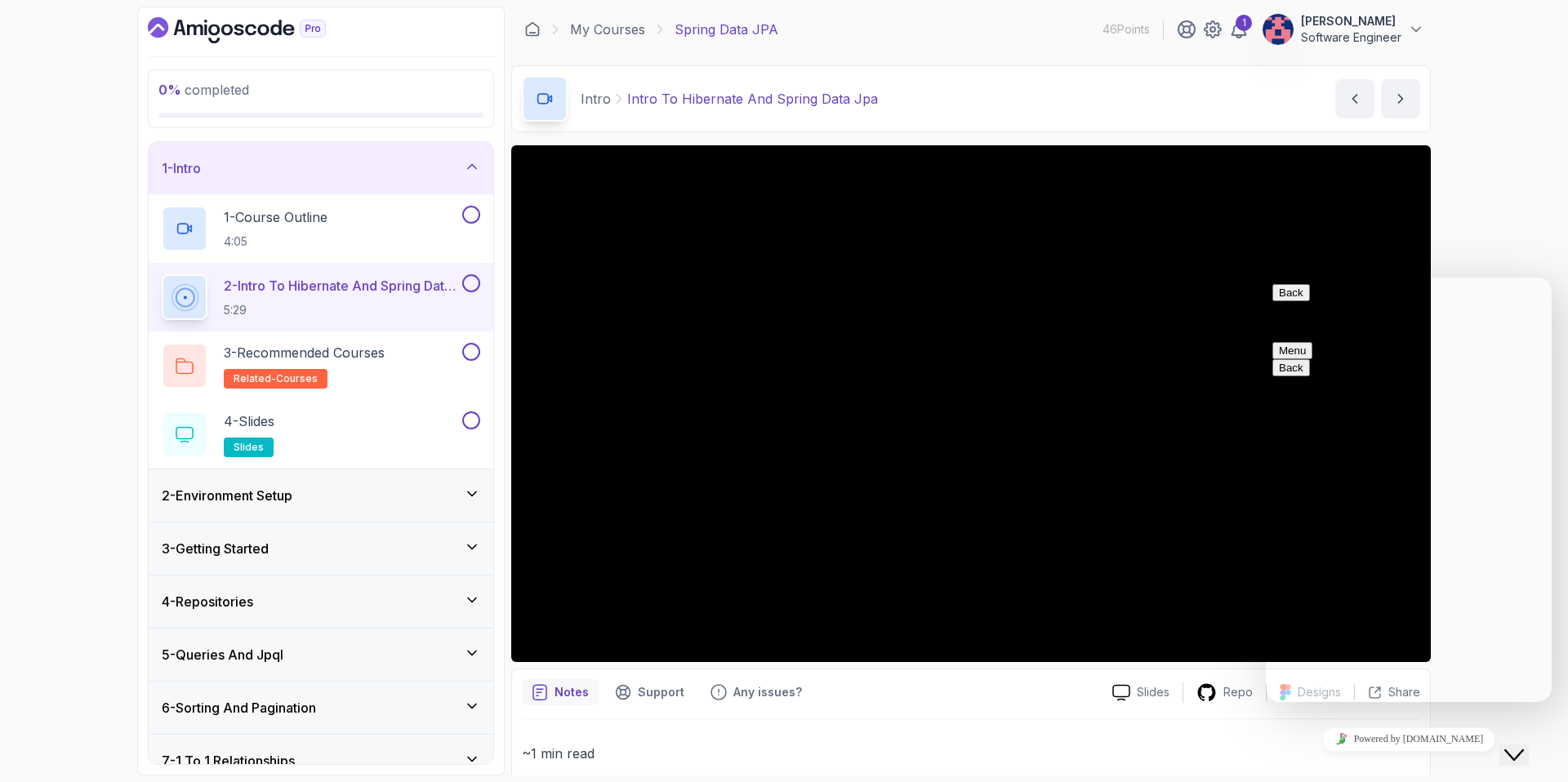
click at [1283, 296] on button "Back" at bounding box center [1291, 293] width 38 height 17
click at [1523, 745] on button "Close Chat This icon closes the chat window." at bounding box center [1514, 756] width 29 height 21
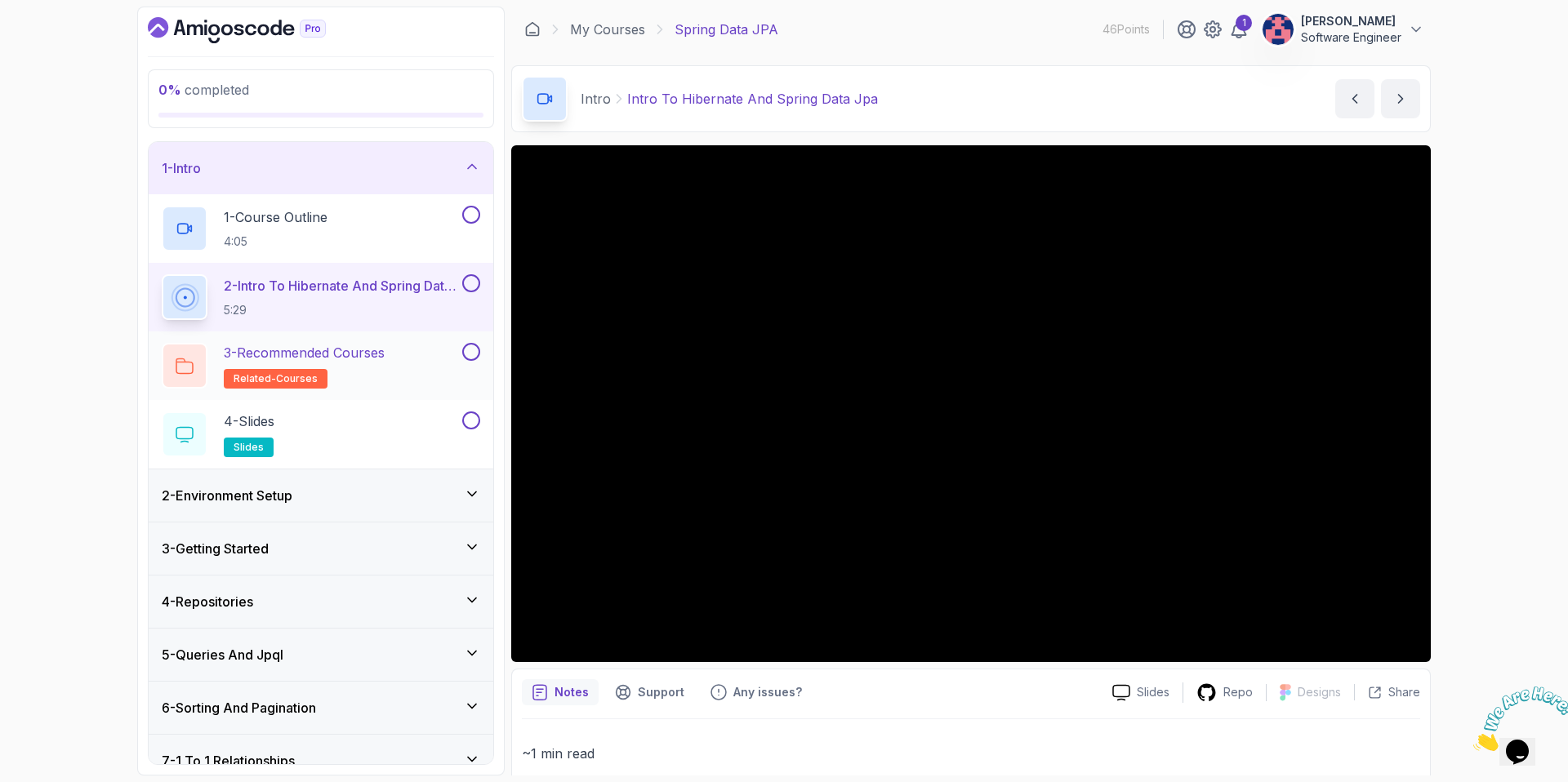
click at [371, 387] on h2 "3 - Recommended Courses related-courses" at bounding box center [304, 365] width 161 height 46
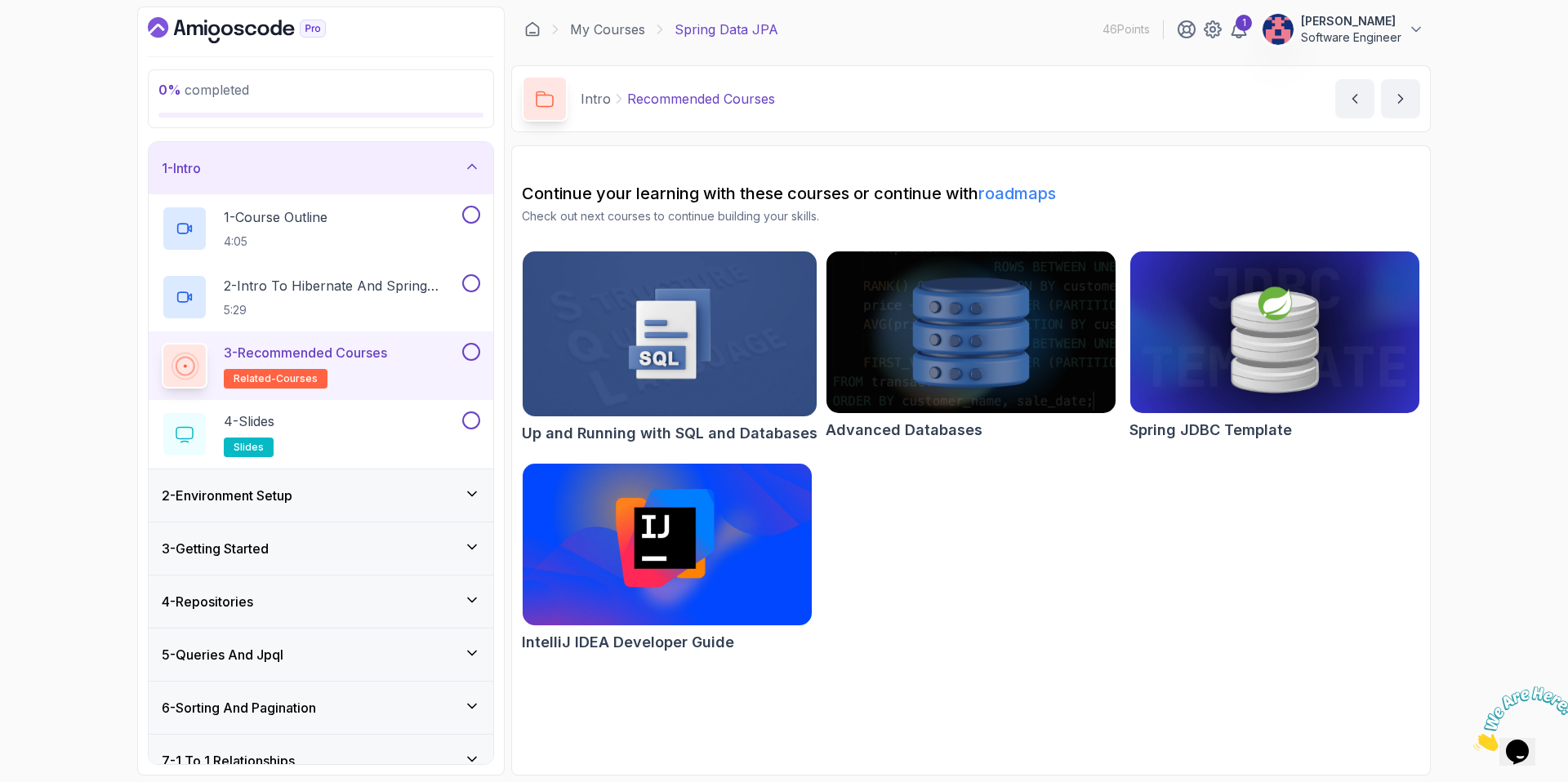
click at [393, 502] on div "2 - Environment Setup" at bounding box center [321, 495] width 319 height 19
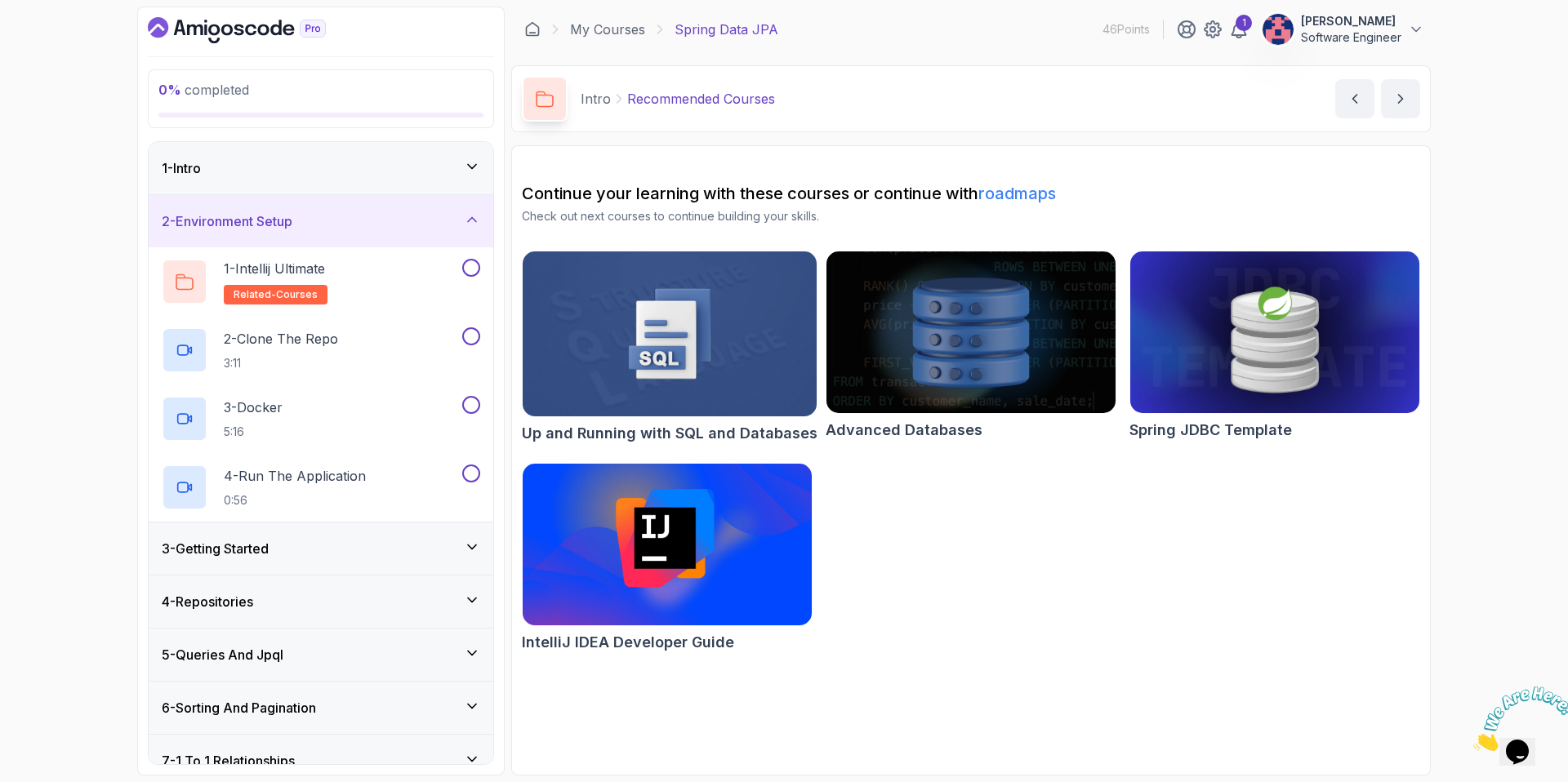
click at [291, 530] on div "3 - Getting Started" at bounding box center [321, 549] width 345 height 52
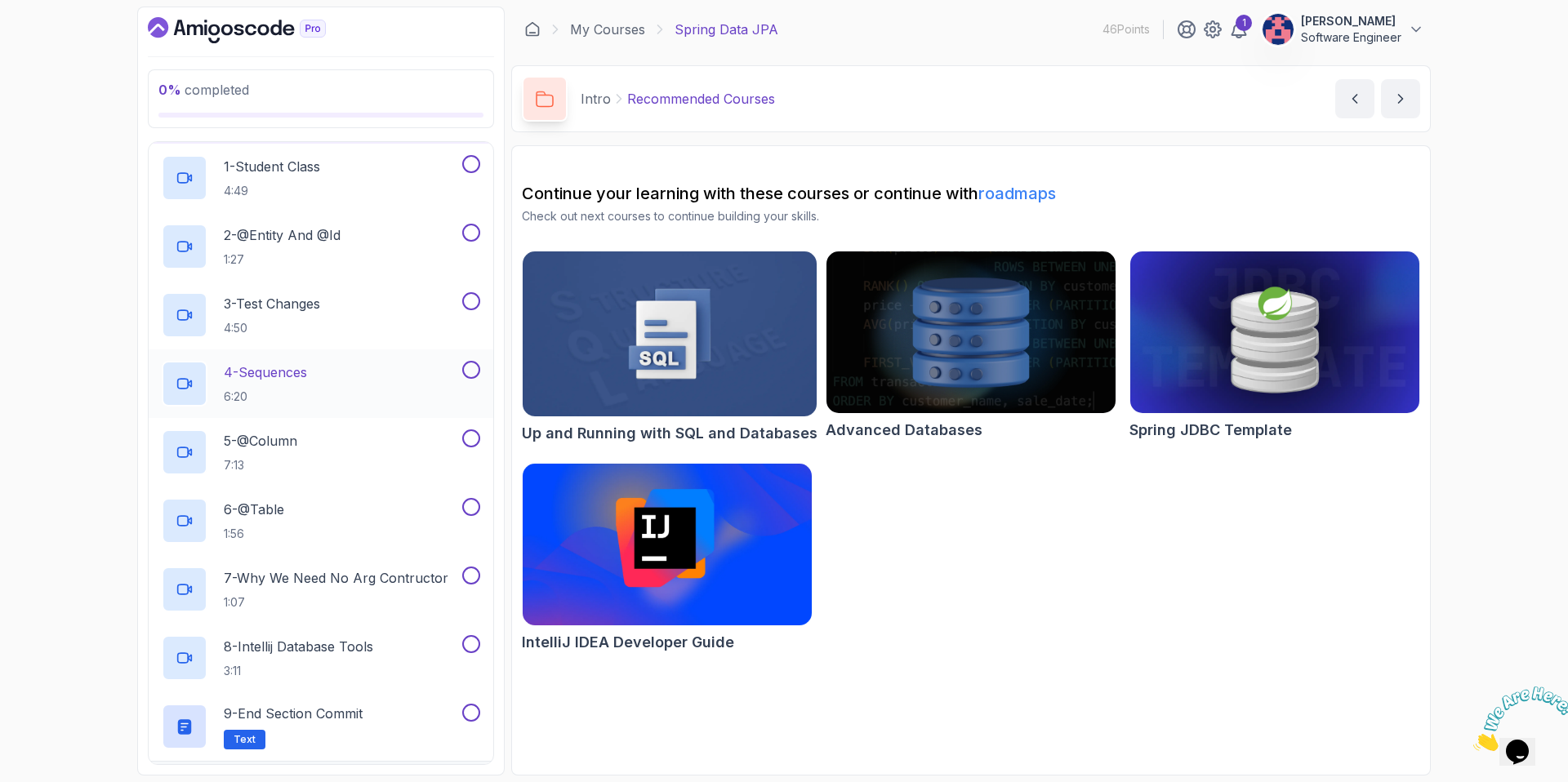
scroll to position [176, 0]
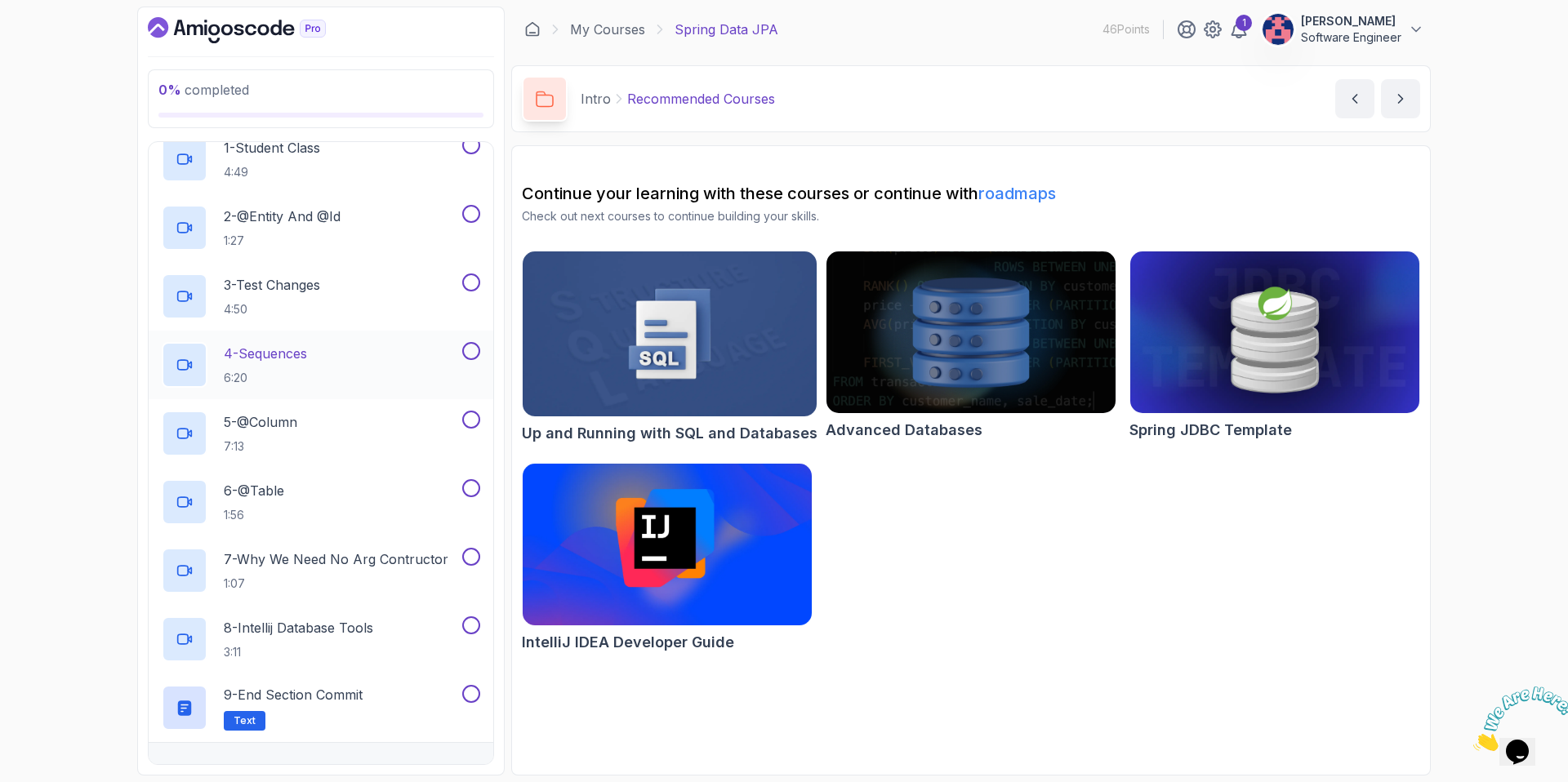
click at [328, 365] on div "4 - Sequences 6:20" at bounding box center [310, 364] width 297 height 46
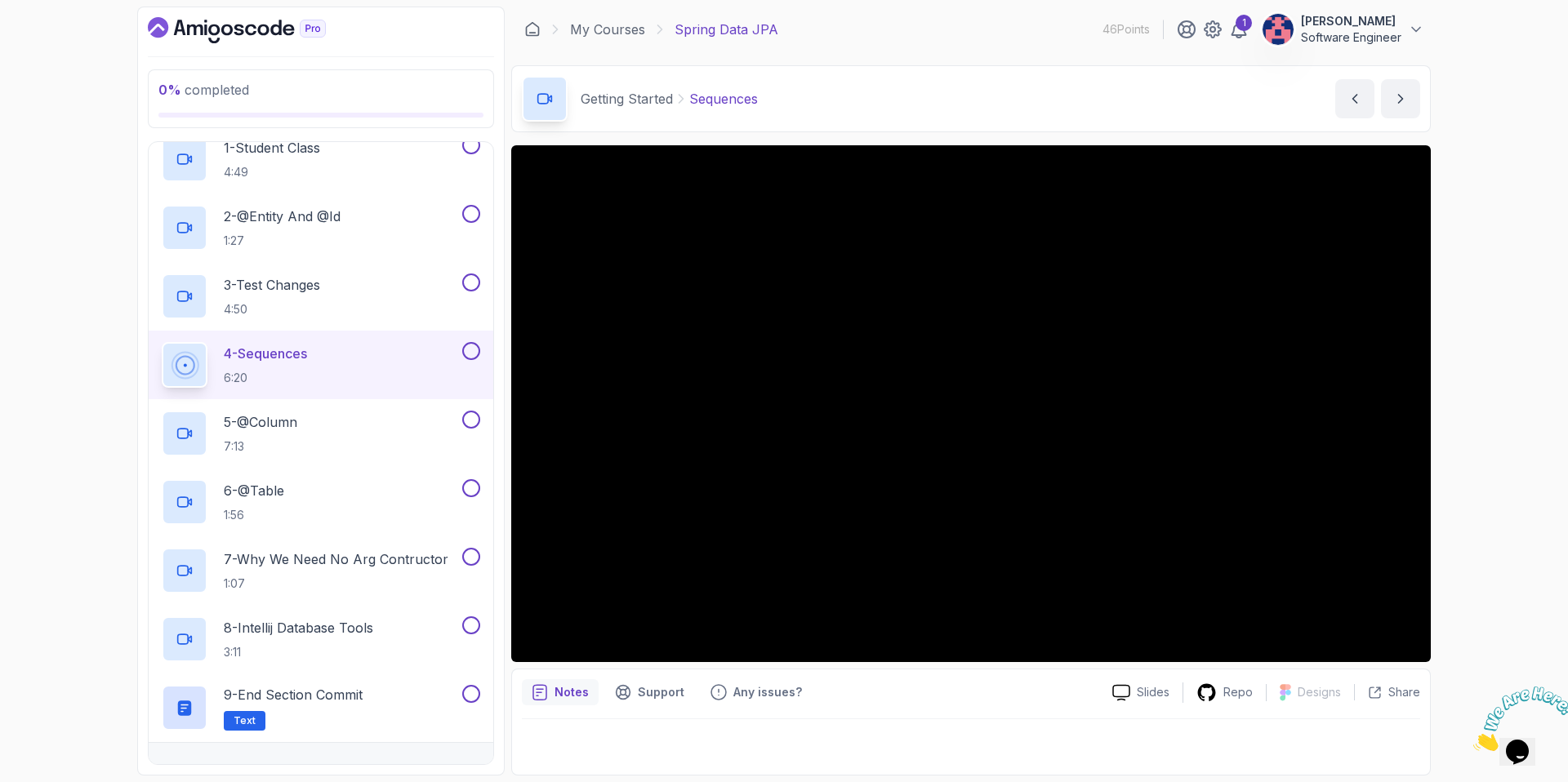
click at [466, 359] on div at bounding box center [469, 351] width 21 height 17
click at [469, 353] on button at bounding box center [471, 351] width 17 height 17
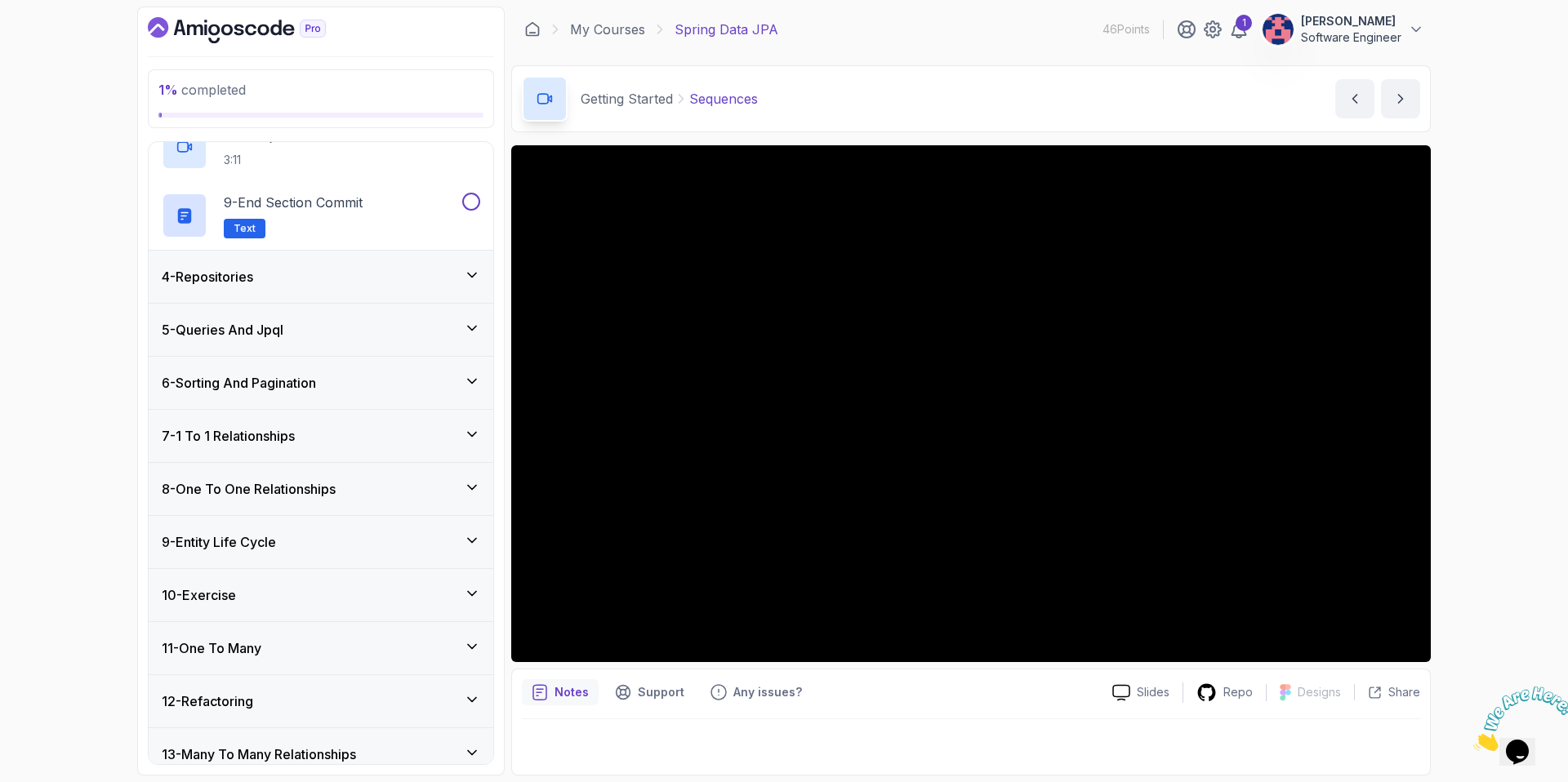
scroll to position [678, 0]
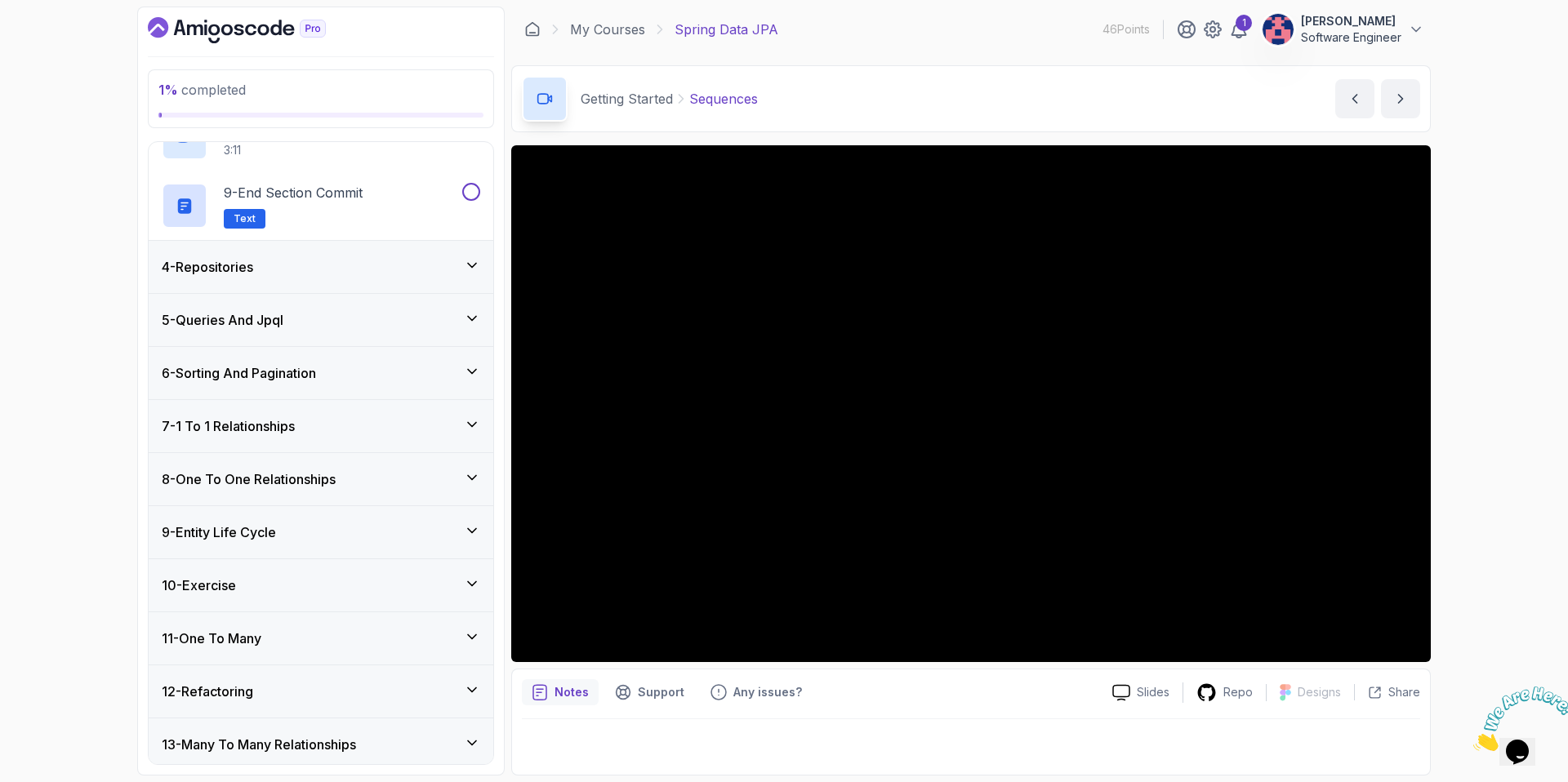
click at [373, 257] on div "4 - Repositories" at bounding box center [321, 267] width 319 height 19
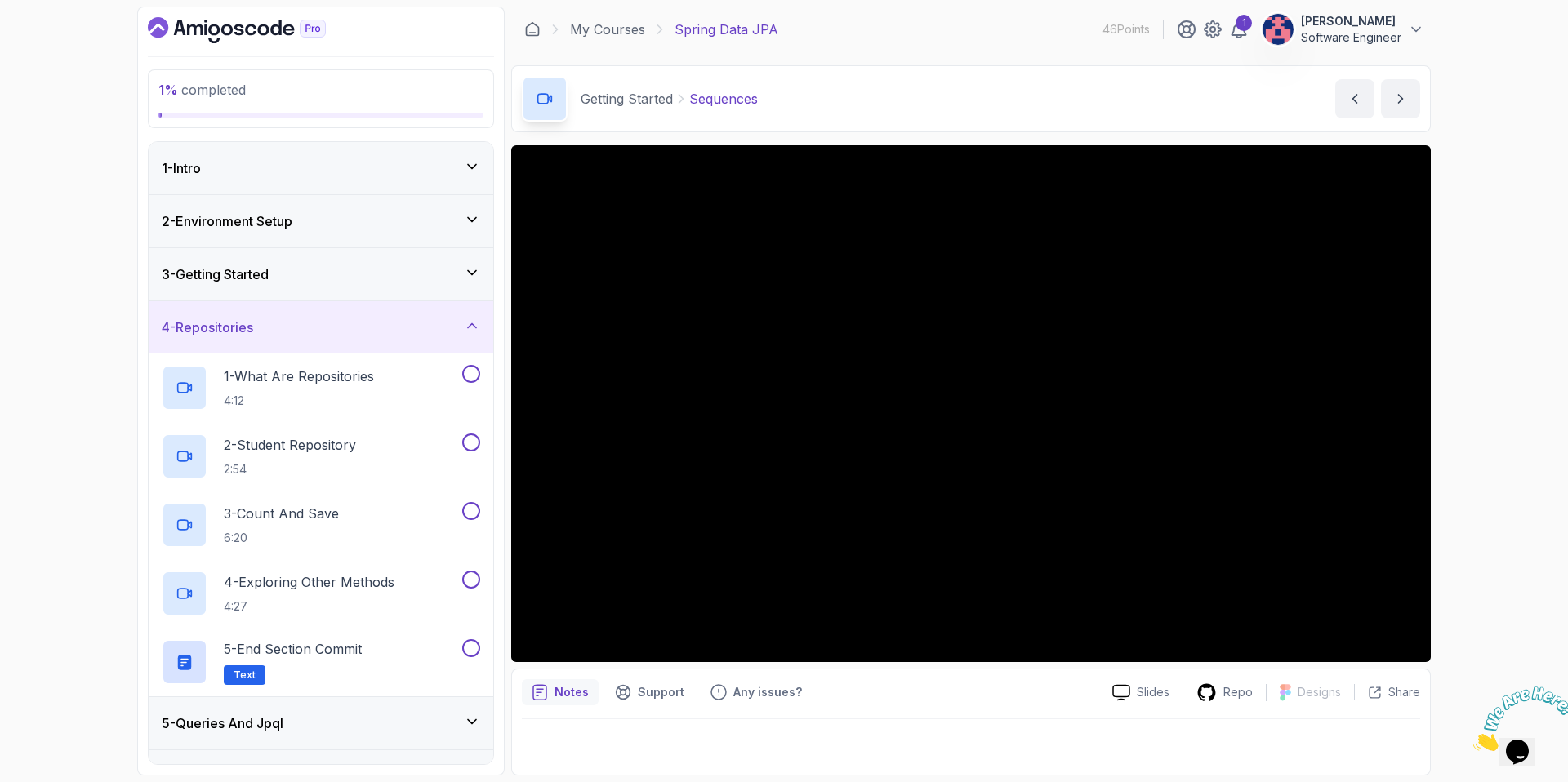
scroll to position [0, 0]
click at [351, 397] on p "4:12" at bounding box center [298, 400] width 151 height 17
